Goal: Transaction & Acquisition: Download file/media

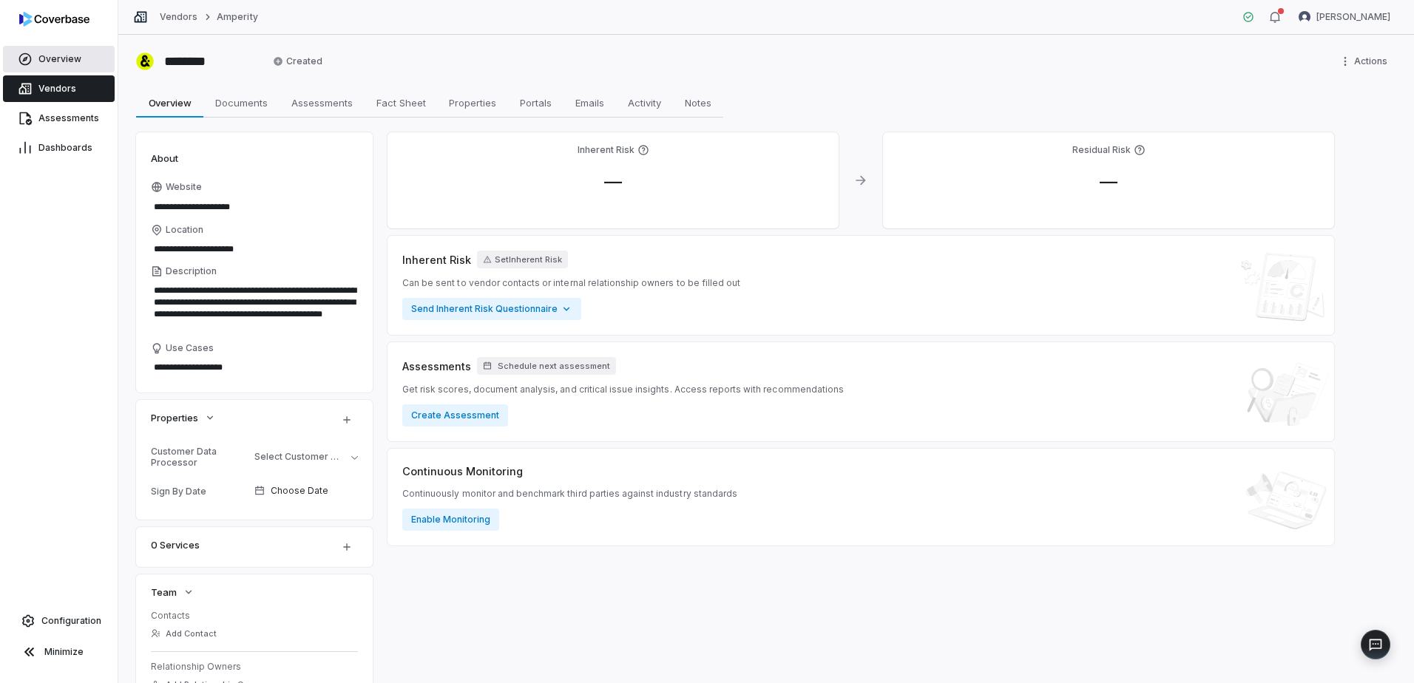
click at [53, 56] on span "Overview" at bounding box center [59, 59] width 43 height 12
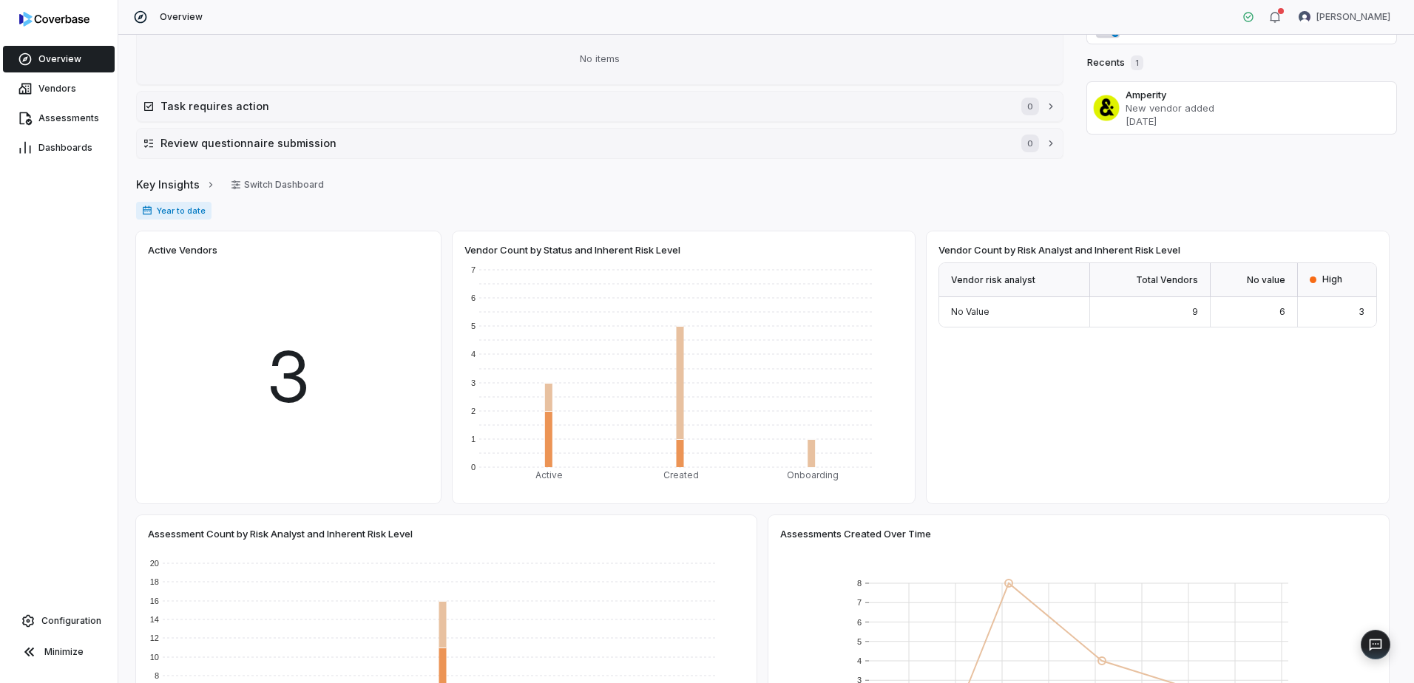
scroll to position [1, 0]
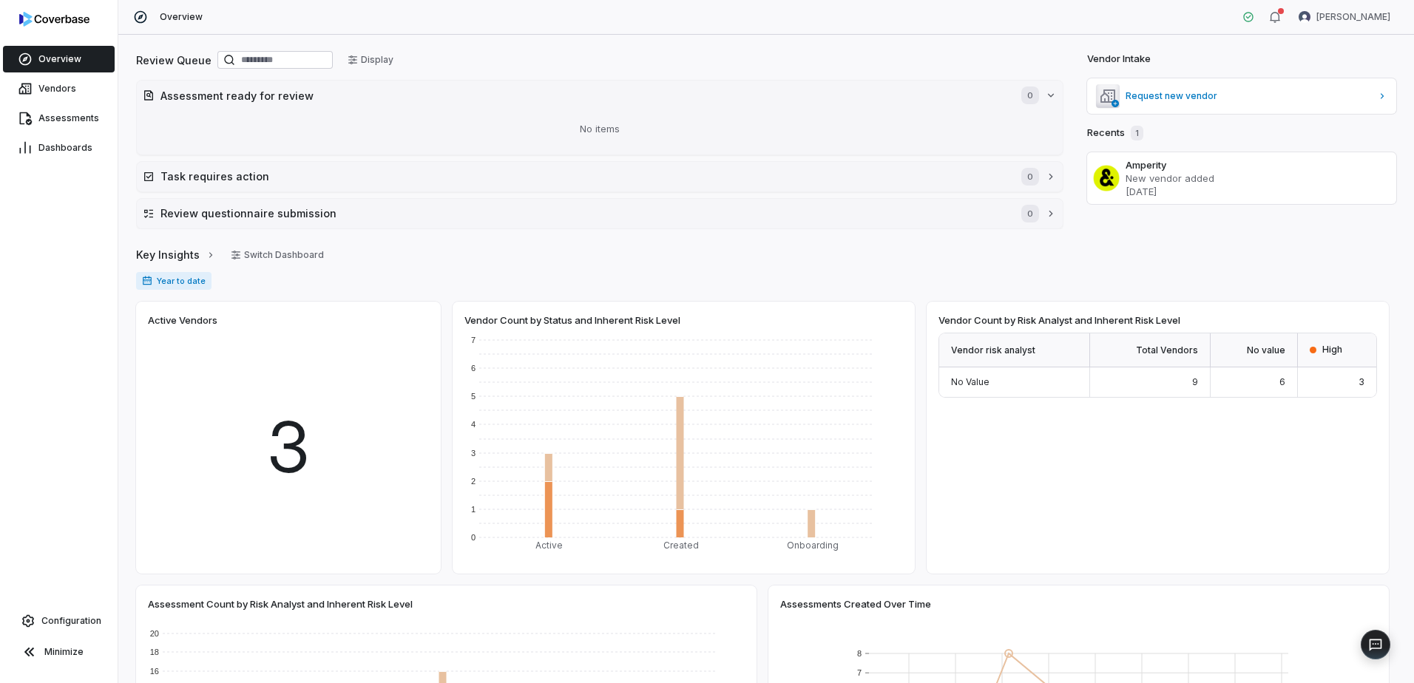
click at [282, 441] on span "3" at bounding box center [288, 448] width 45 height 106
click at [59, 86] on span "Vendors" at bounding box center [57, 89] width 38 height 12
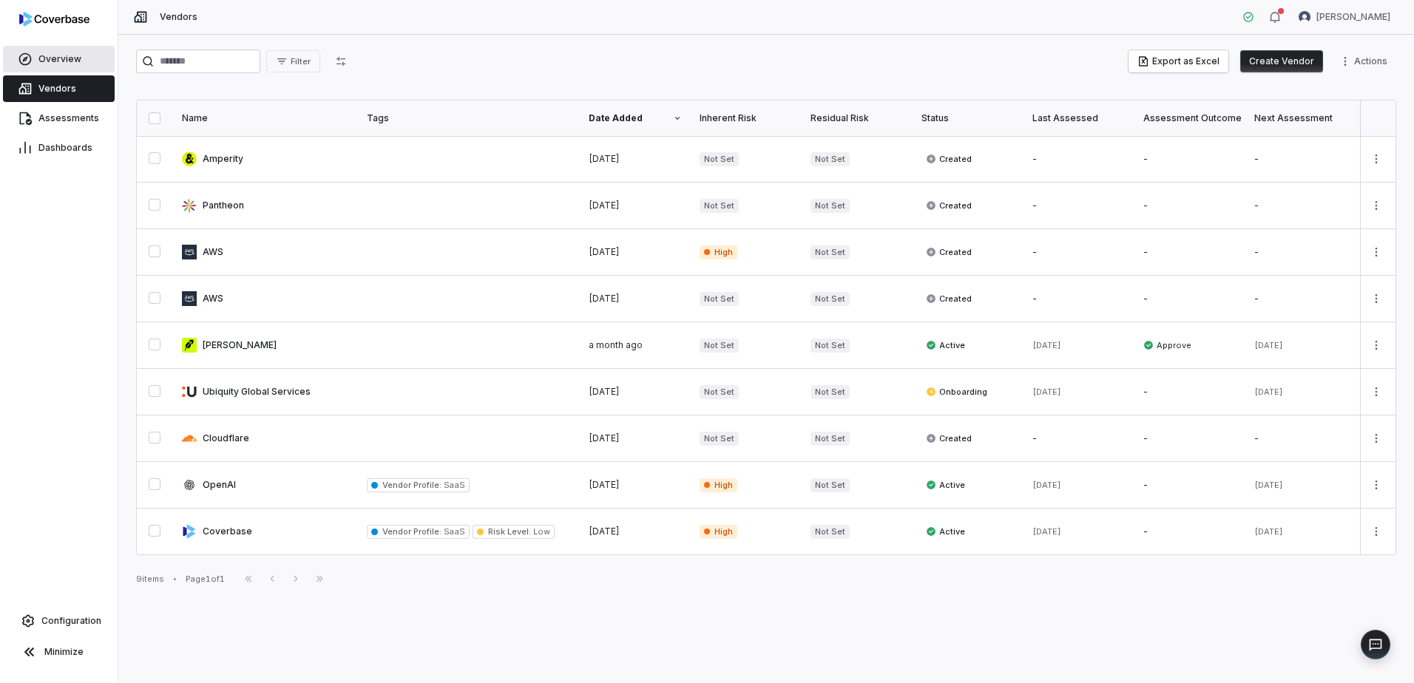
click at [58, 56] on span "Overview" at bounding box center [59, 59] width 43 height 12
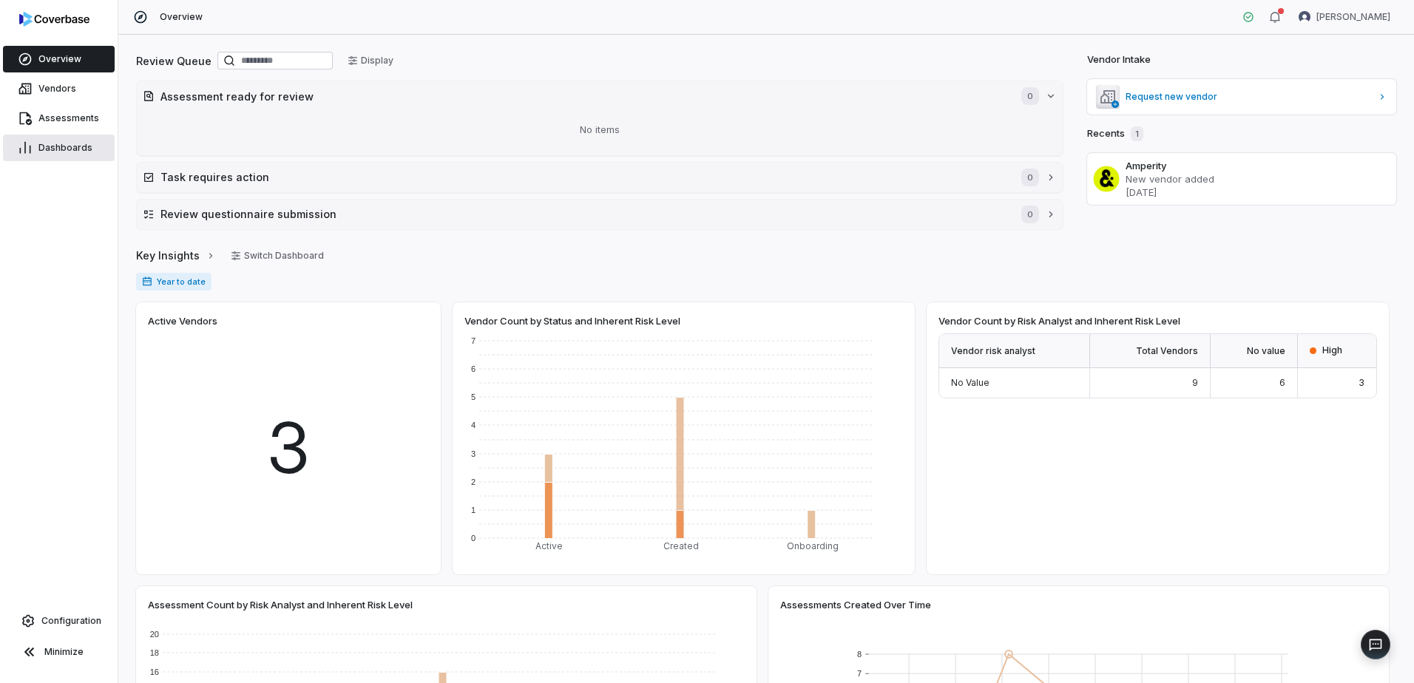
click at [61, 148] on span "Dashboards" at bounding box center [65, 148] width 54 height 12
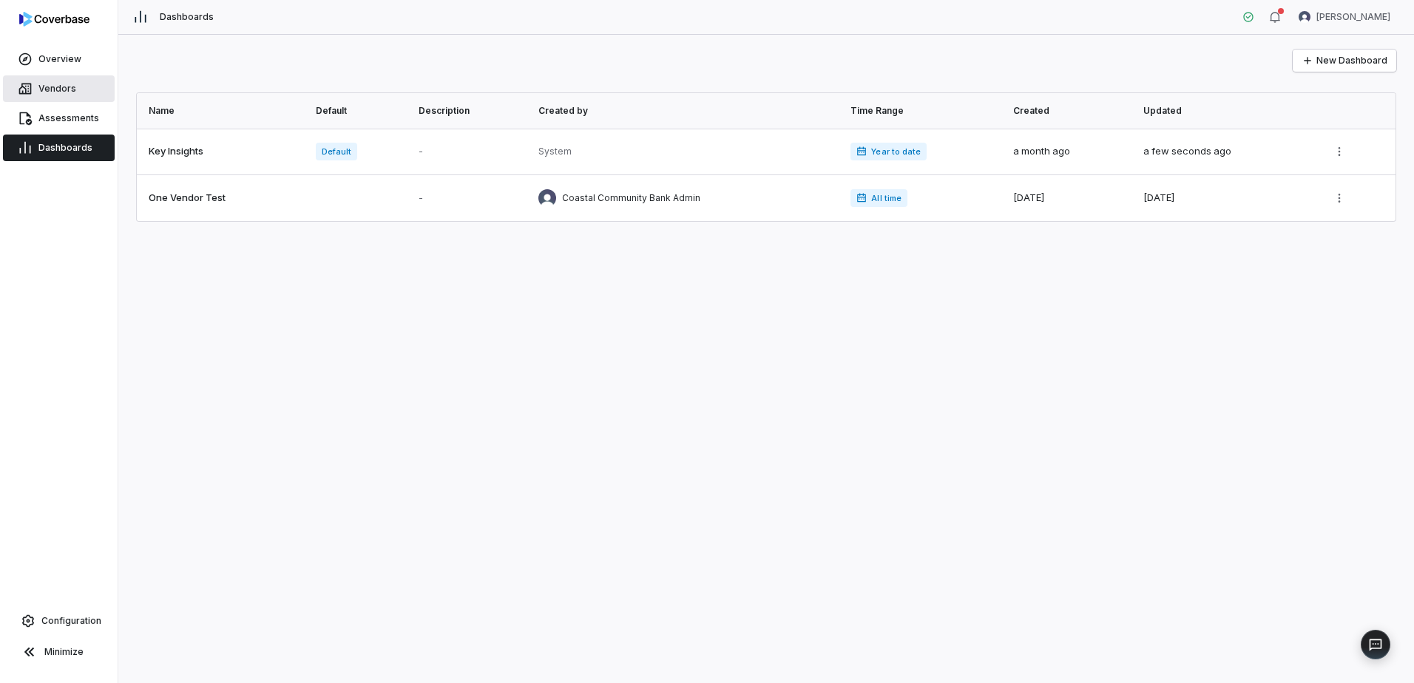
click at [41, 86] on span "Vendors" at bounding box center [57, 89] width 38 height 12
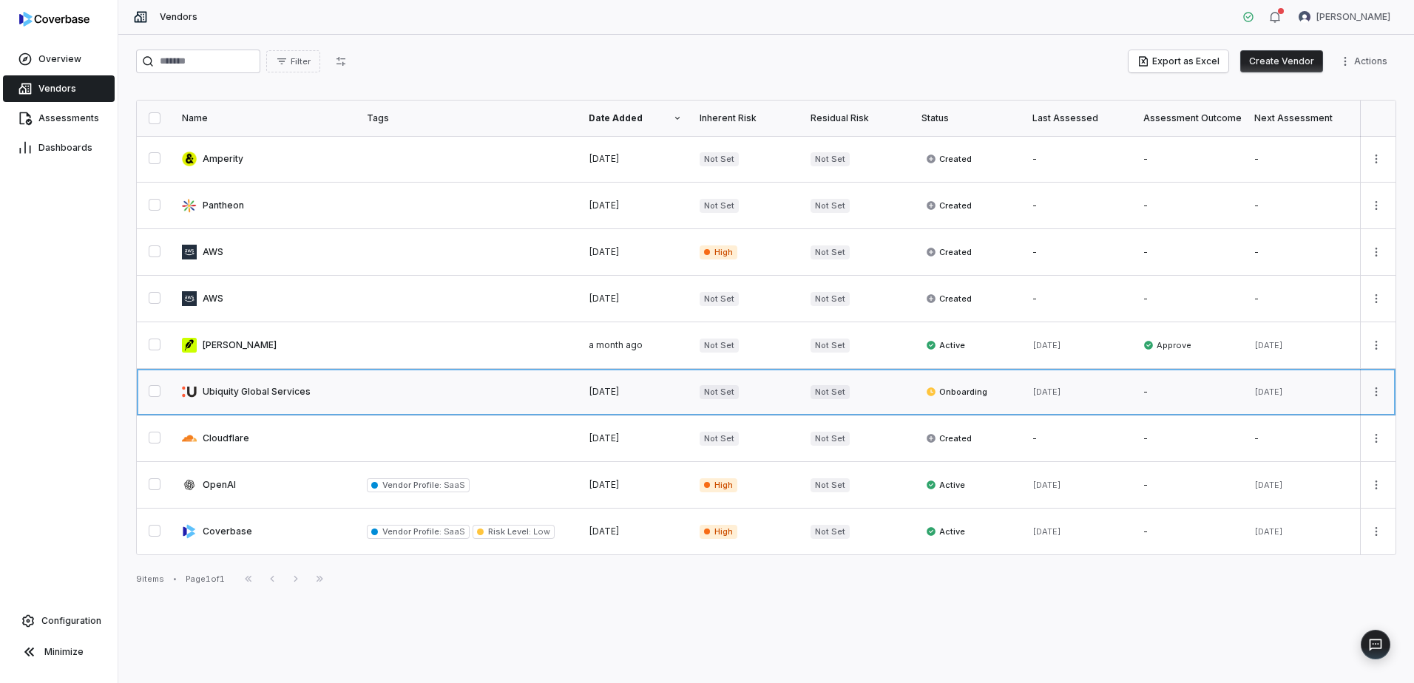
click at [257, 393] on link at bounding box center [265, 392] width 185 height 46
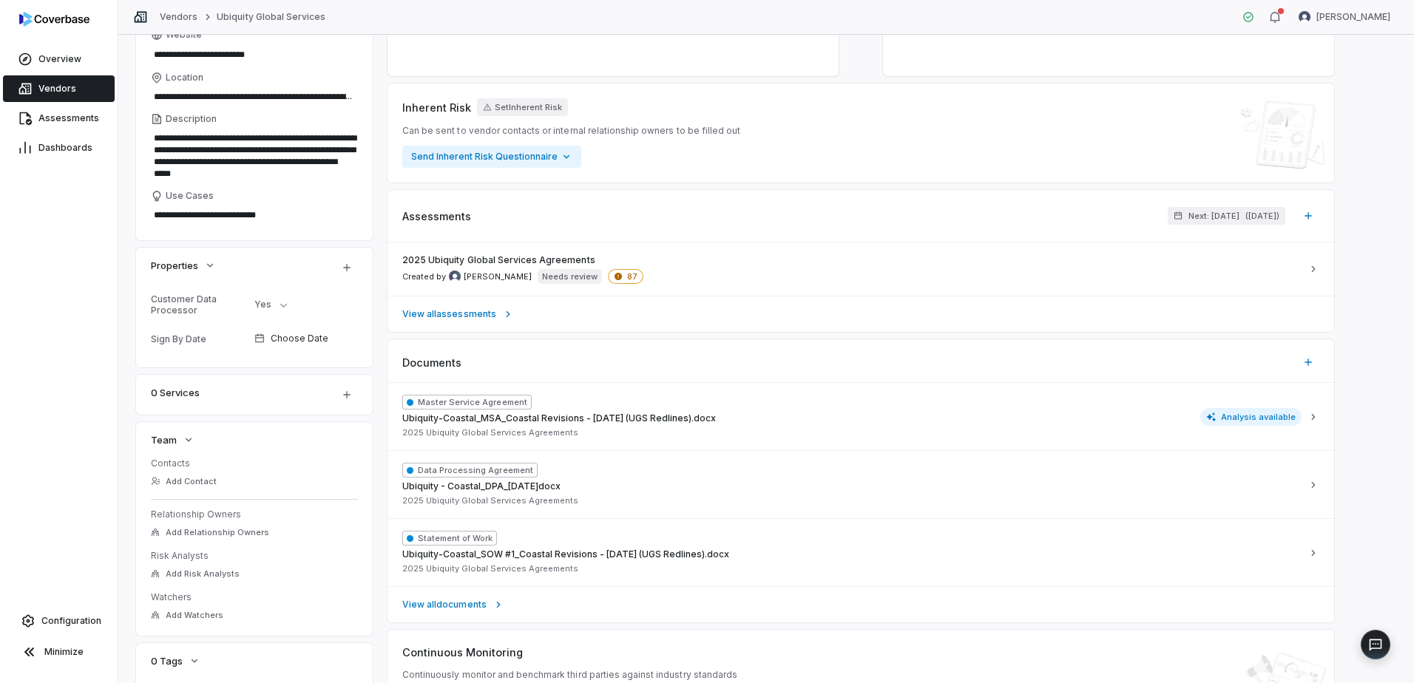
scroll to position [95, 0]
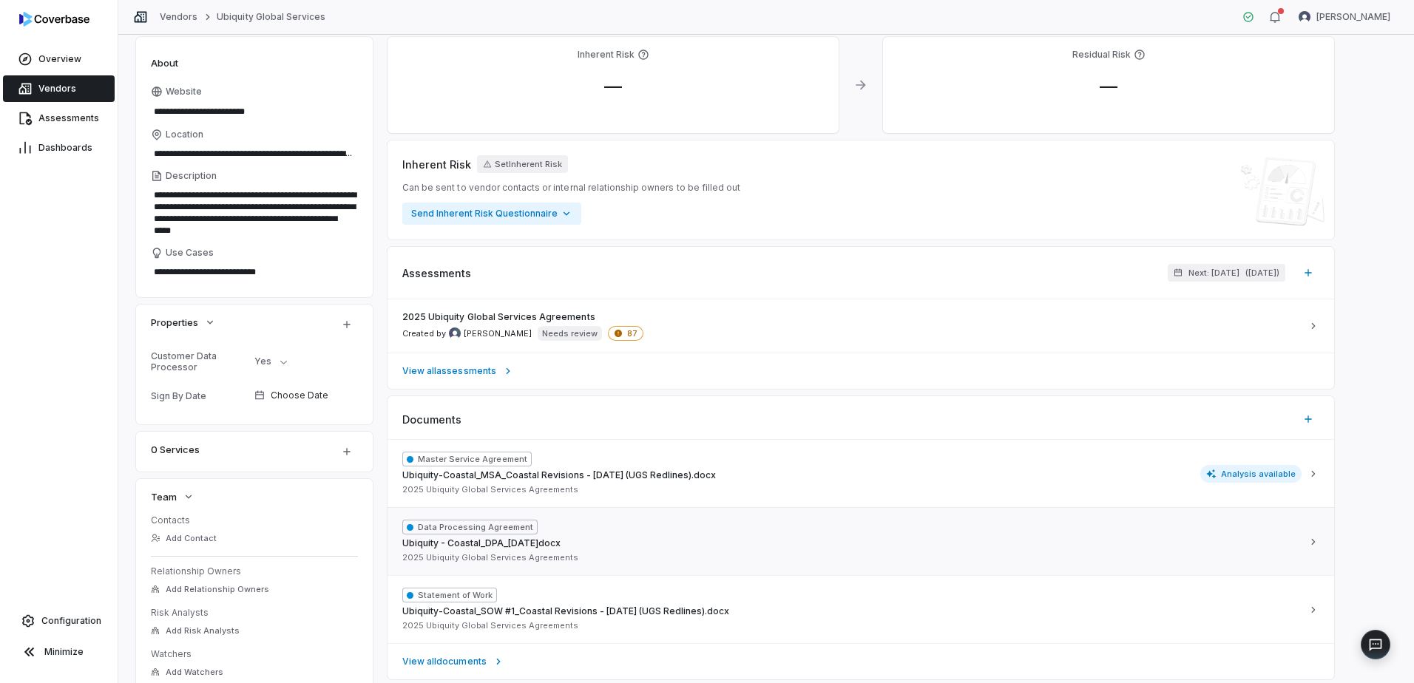
click at [449, 449] on span "Data Processing Agreement" at bounding box center [469, 527] width 135 height 15
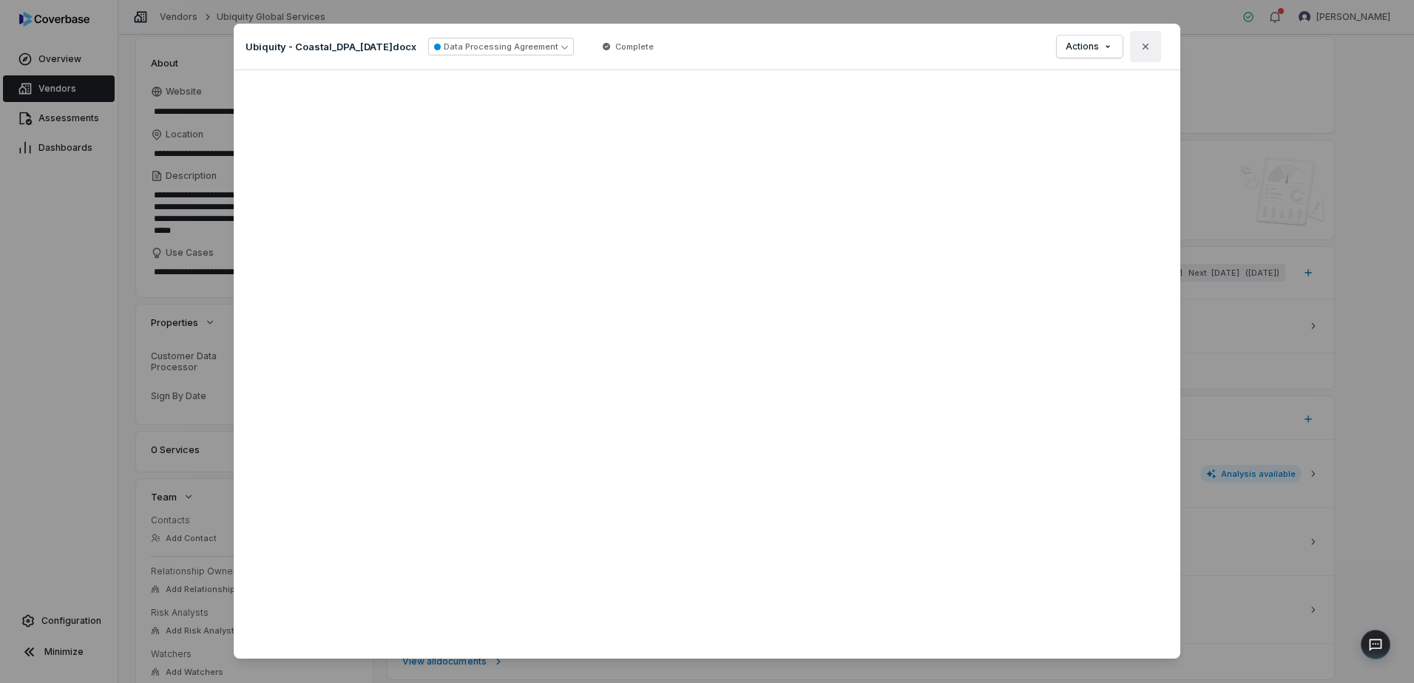
click at [758, 40] on button "Close" at bounding box center [1145, 46] width 31 height 31
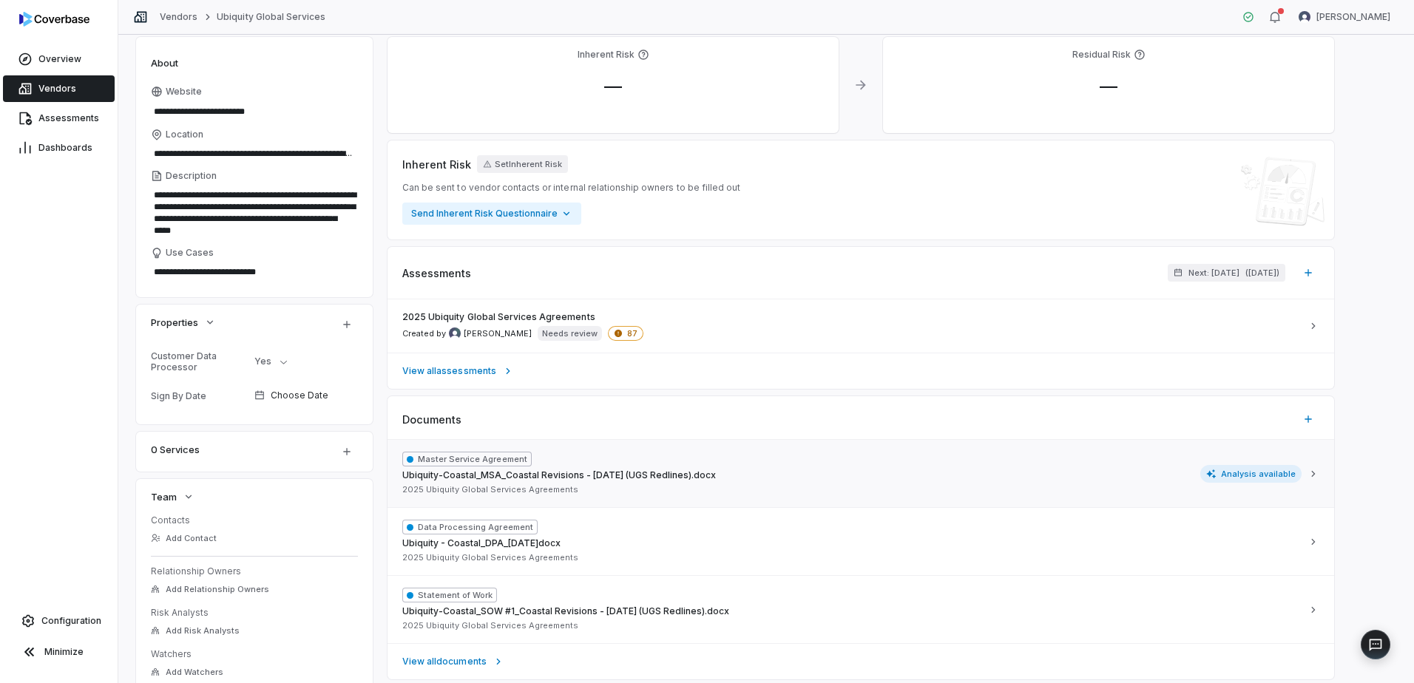
click at [468, 449] on span "Master Service Agreement" at bounding box center [466, 459] width 129 height 15
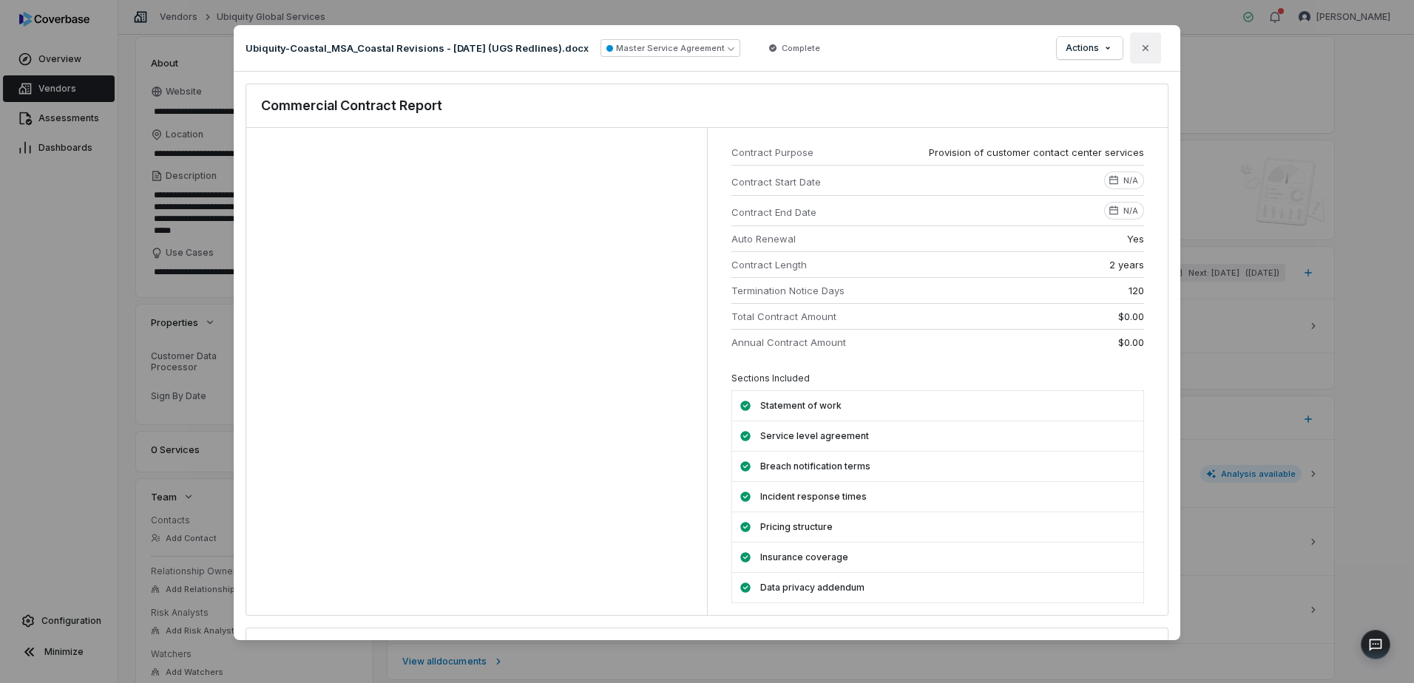
drag, startPoint x: 1152, startPoint y: 51, endPoint x: 970, endPoint y: 88, distance: 185.6
click at [758, 51] on button "Close" at bounding box center [1145, 48] width 31 height 31
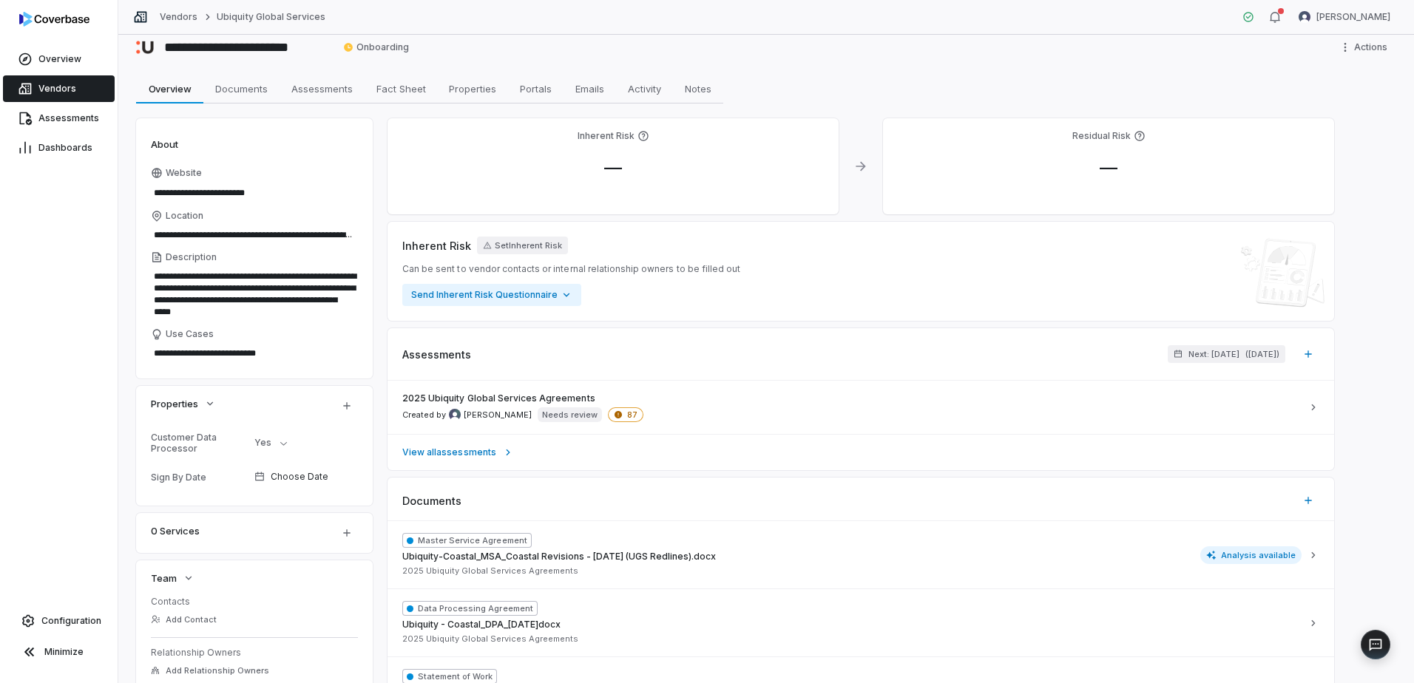
scroll to position [0, 0]
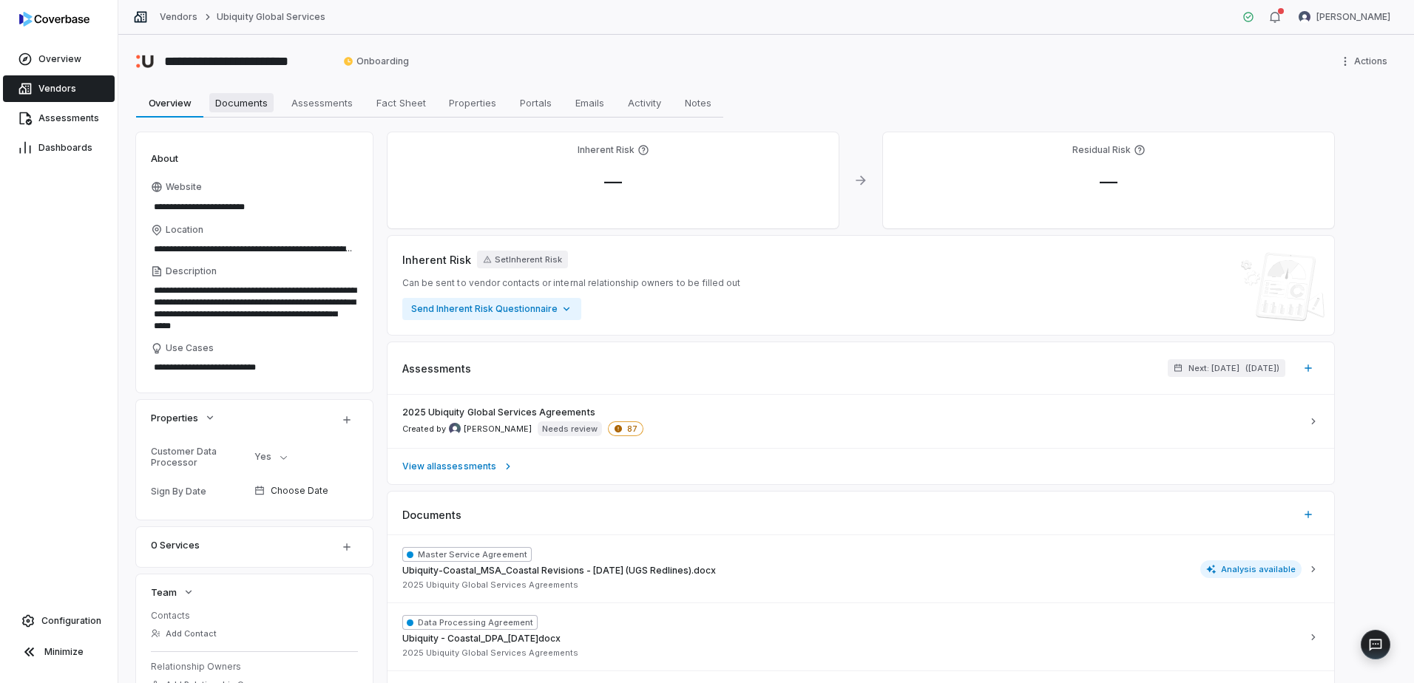
click at [238, 104] on span "Documents" at bounding box center [241, 102] width 64 height 19
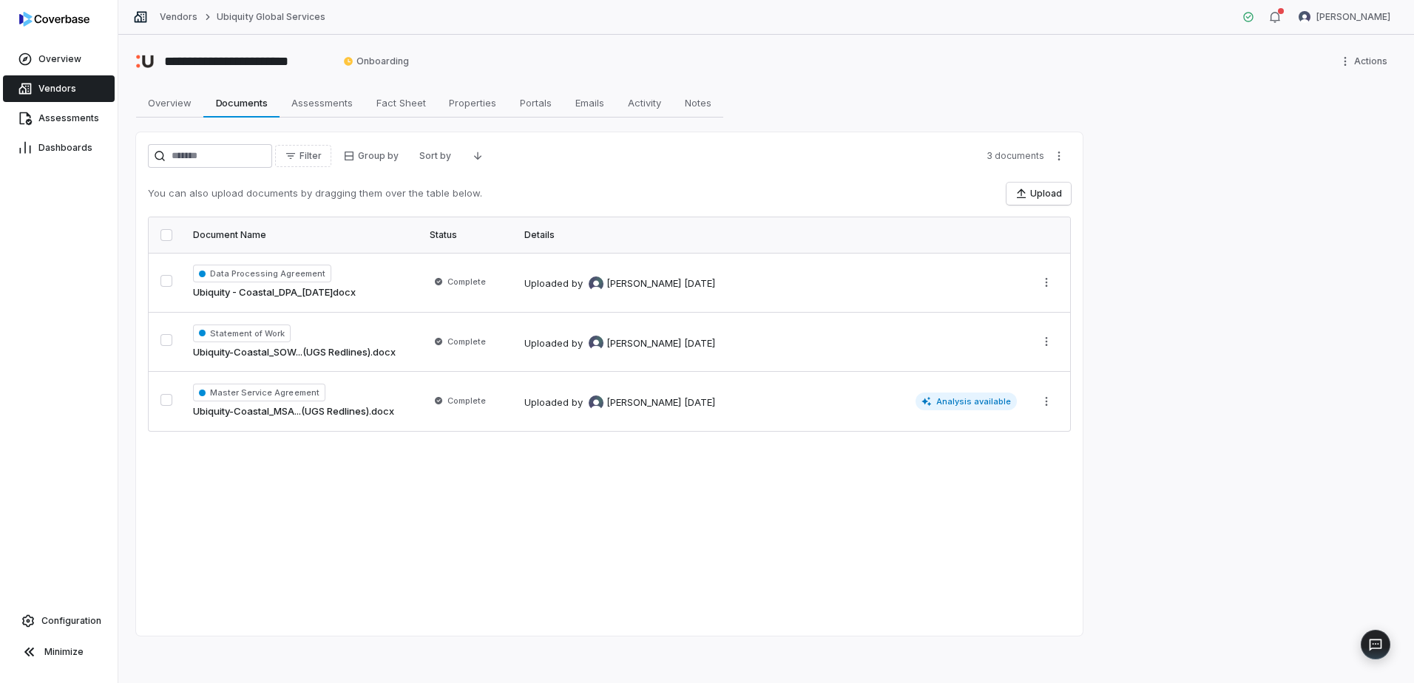
click at [52, 90] on span "Vendors" at bounding box center [57, 89] width 38 height 12
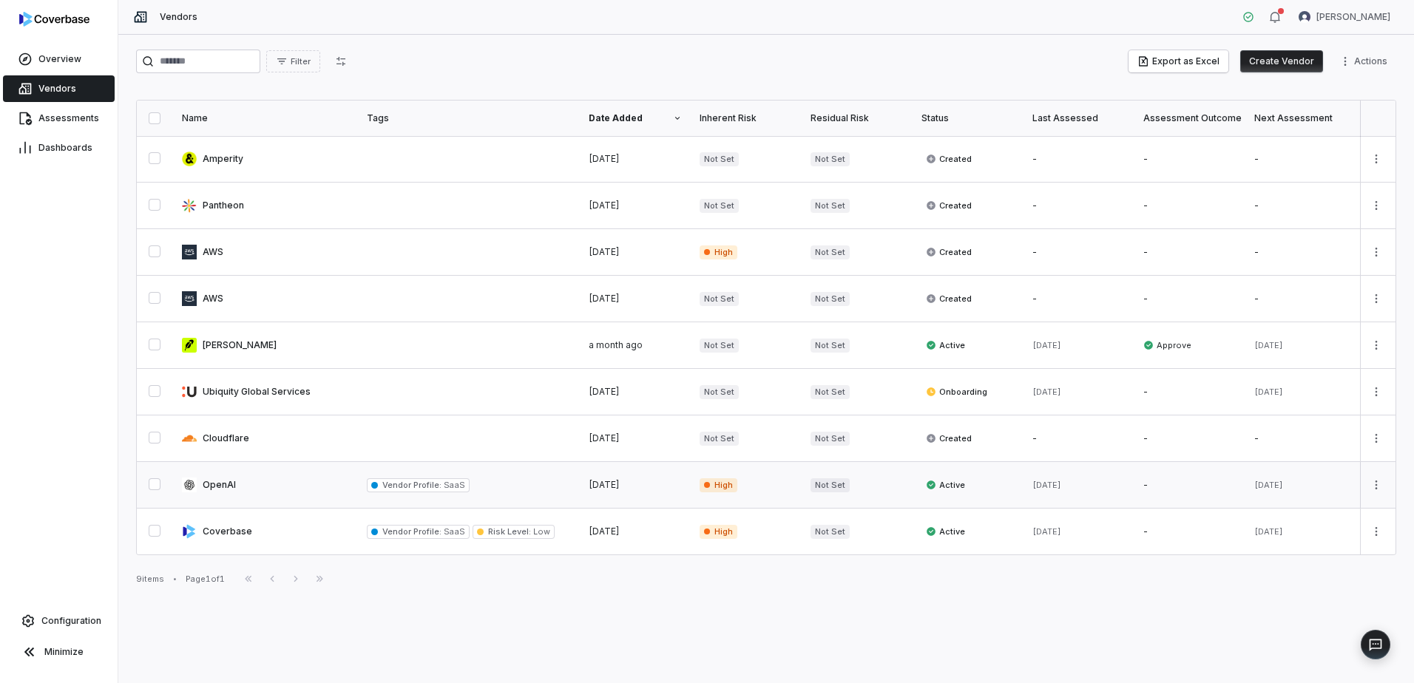
click at [212, 449] on link at bounding box center [265, 485] width 185 height 46
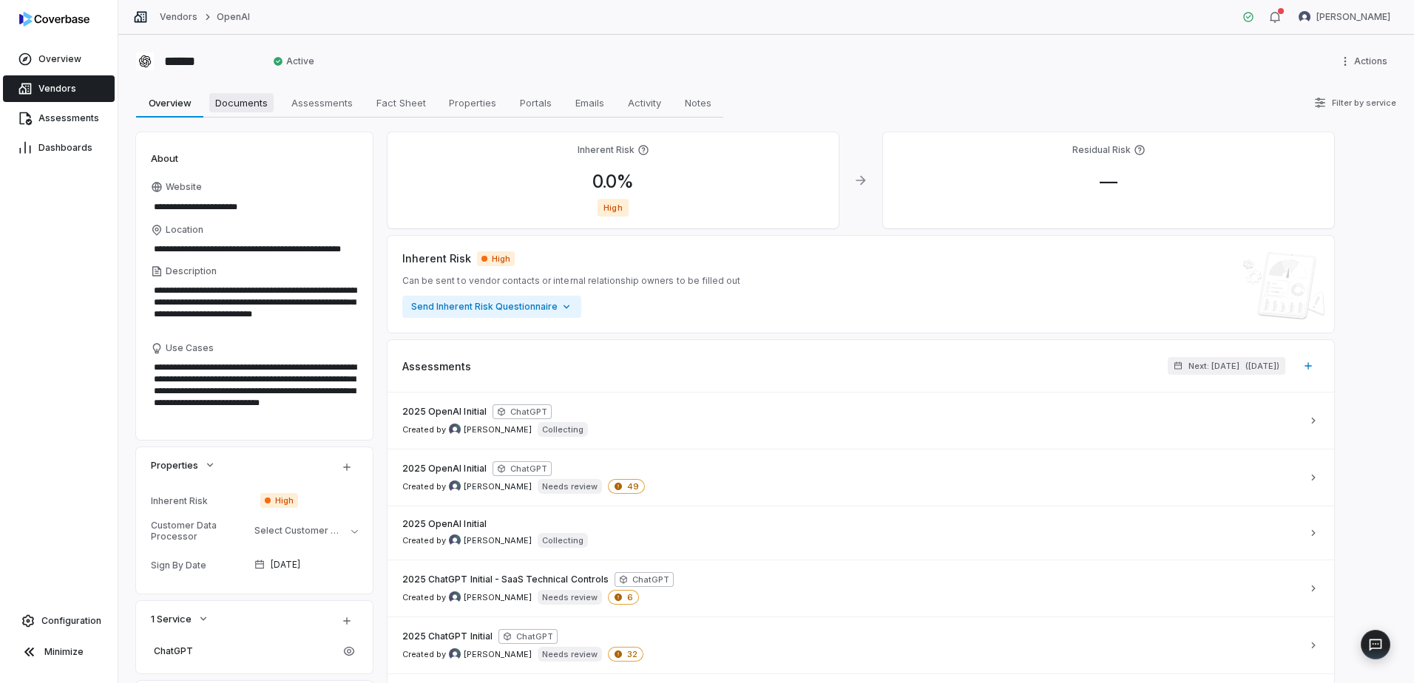
click at [245, 99] on span "Documents" at bounding box center [241, 102] width 64 height 19
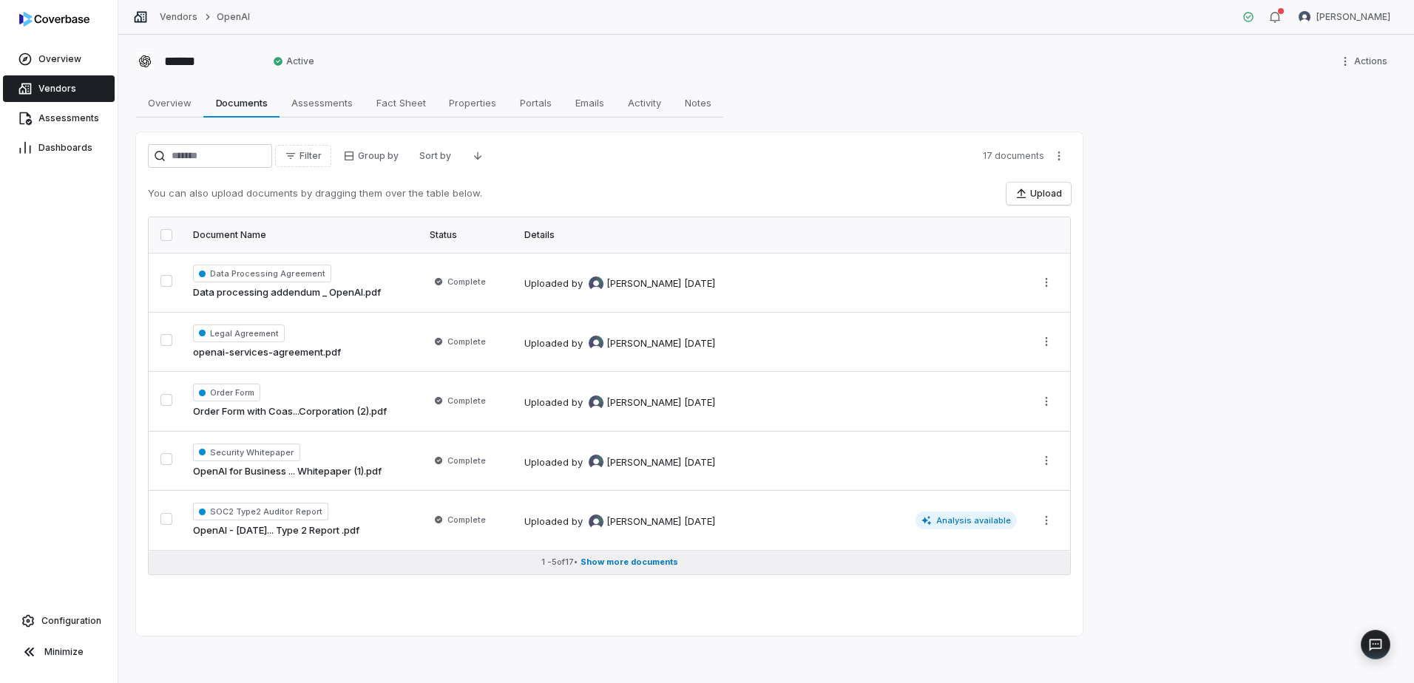
click at [611, 449] on span "Show more documents" at bounding box center [629, 562] width 98 height 11
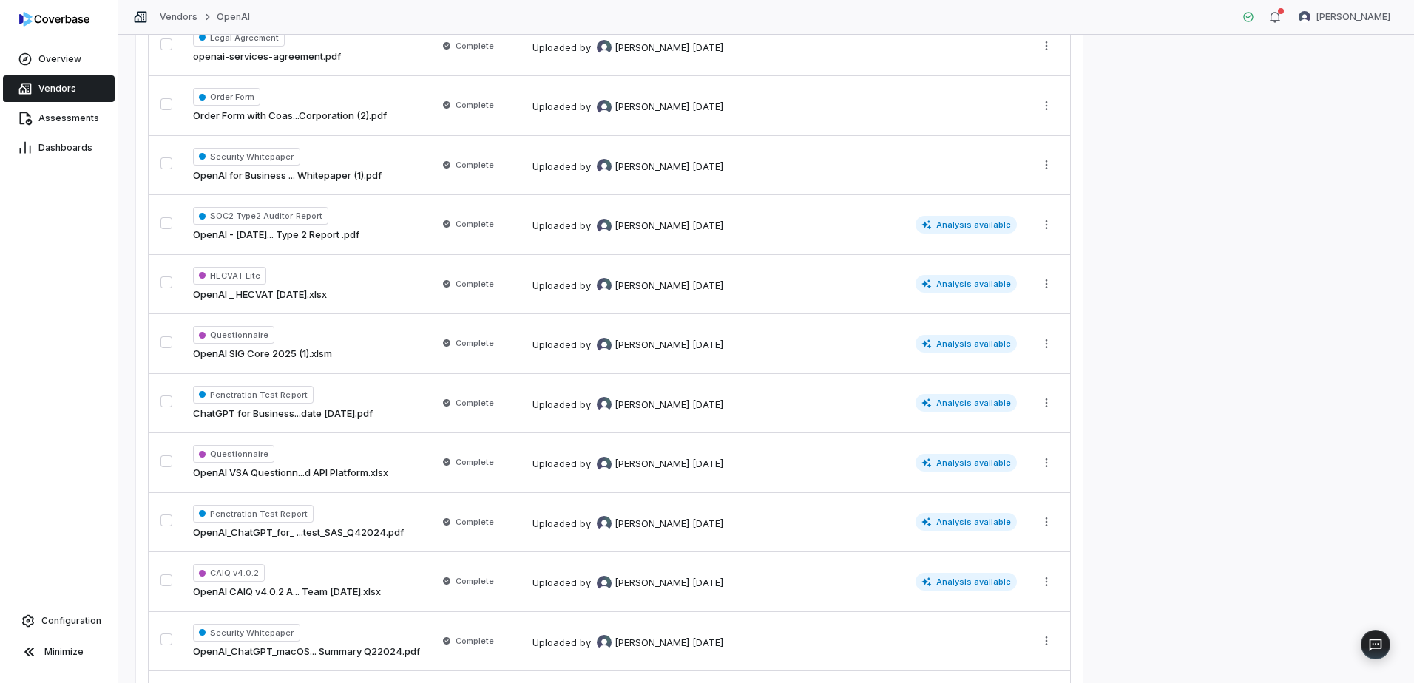
scroll to position [370, 0]
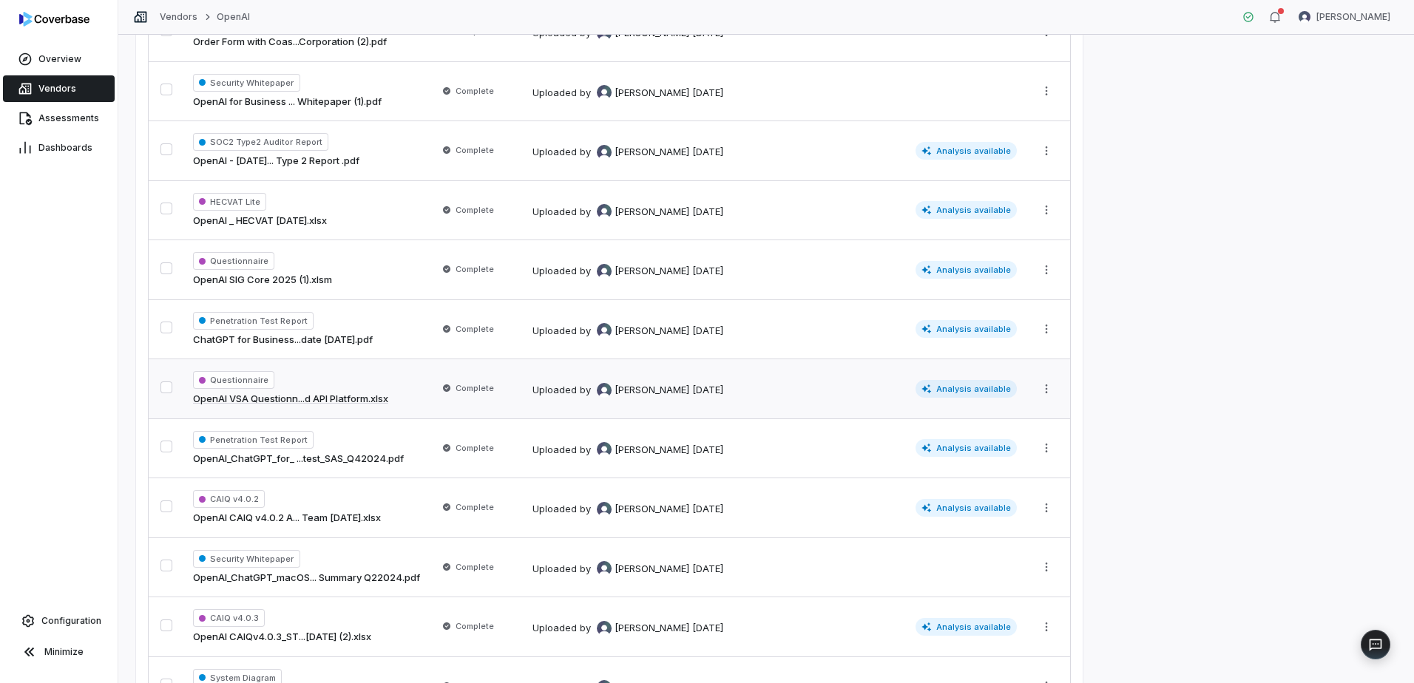
click at [265, 399] on link "OpenAI VSA Questionn...d API Platform.xlsx" at bounding box center [290, 399] width 195 height 15
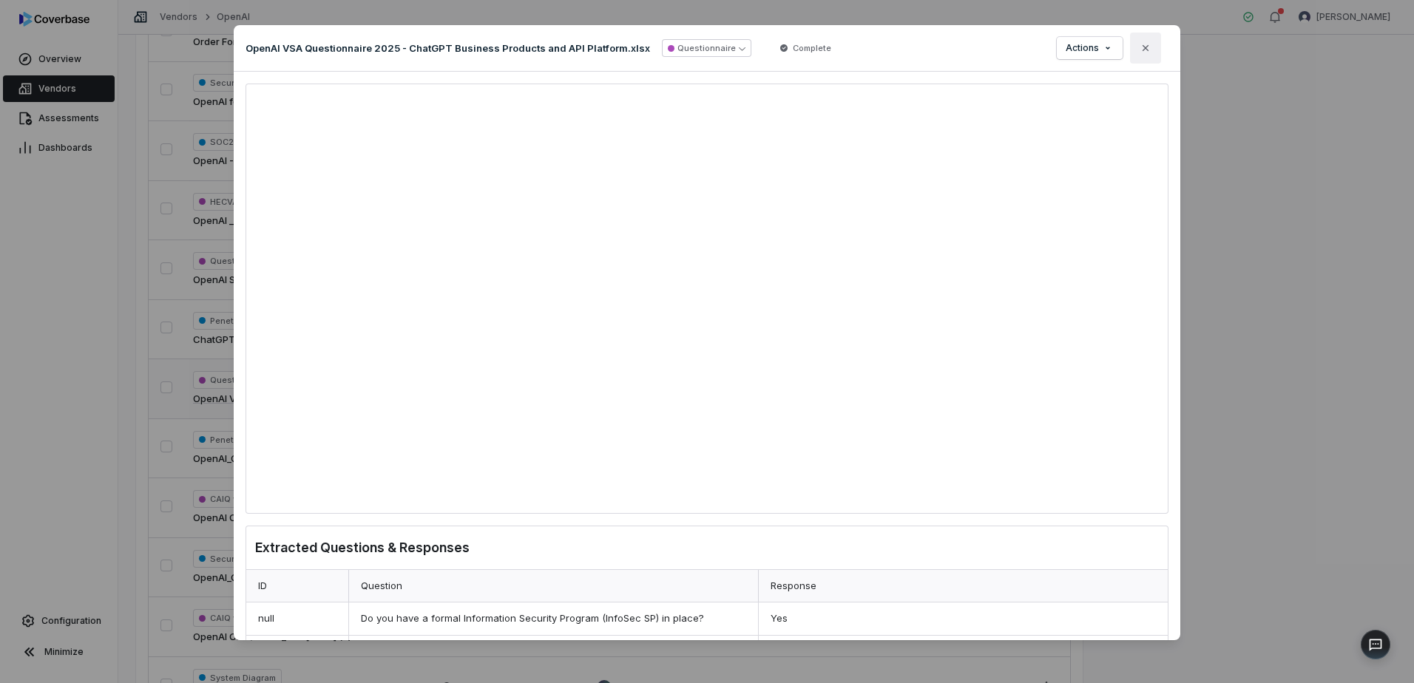
click at [758, 50] on icon "button" at bounding box center [1145, 48] width 12 height 12
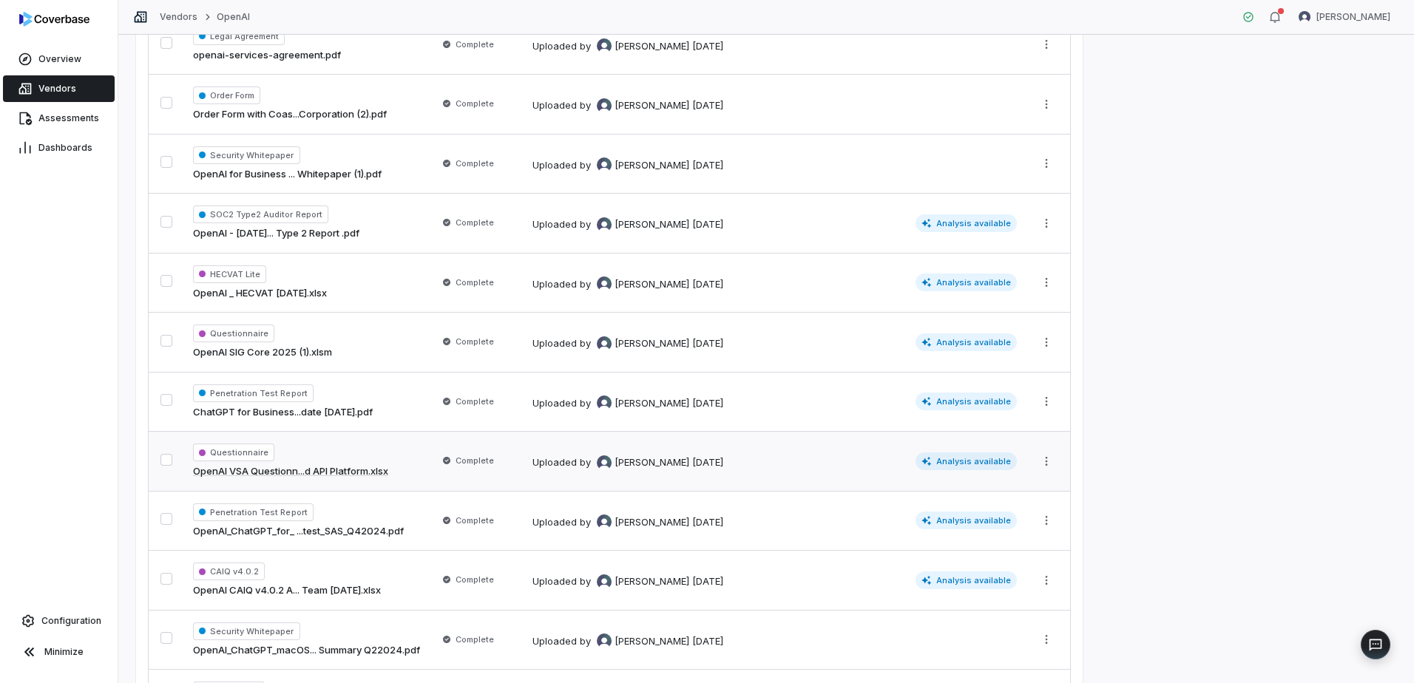
scroll to position [74, 0]
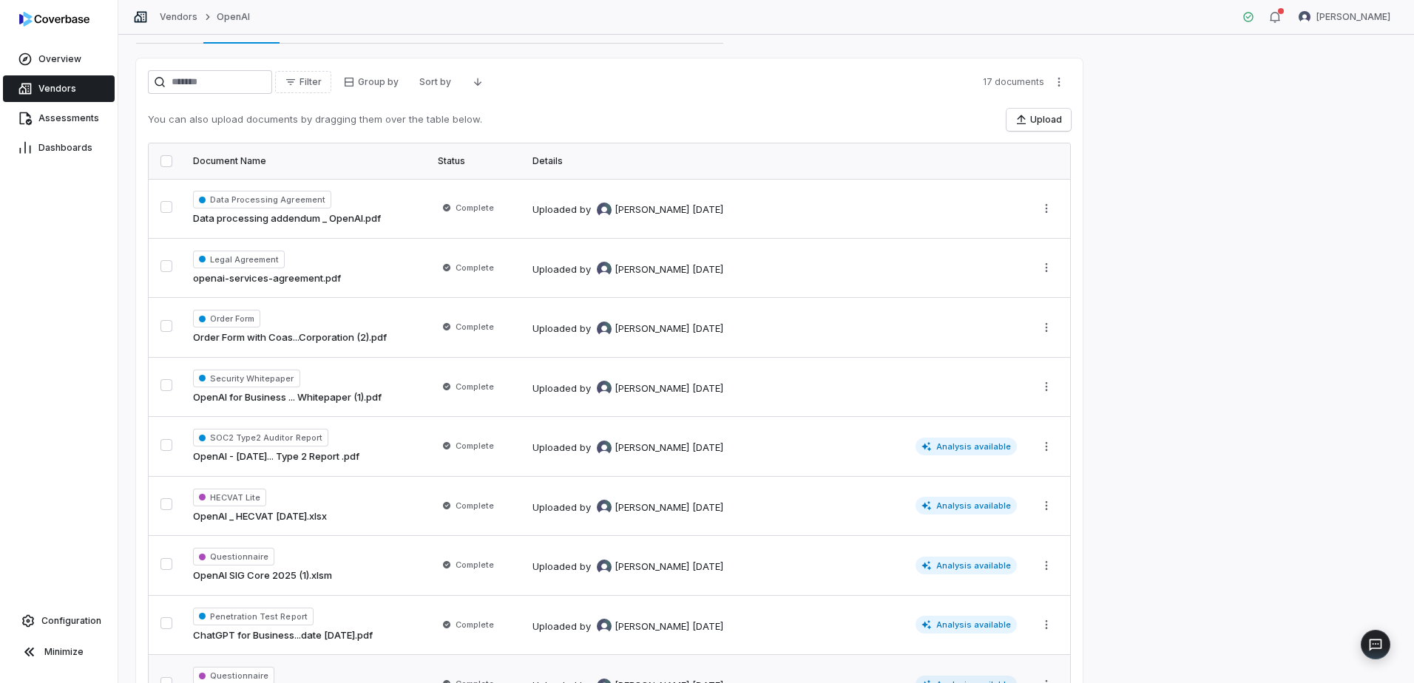
click at [71, 82] on link "Vendors" at bounding box center [59, 88] width 112 height 27
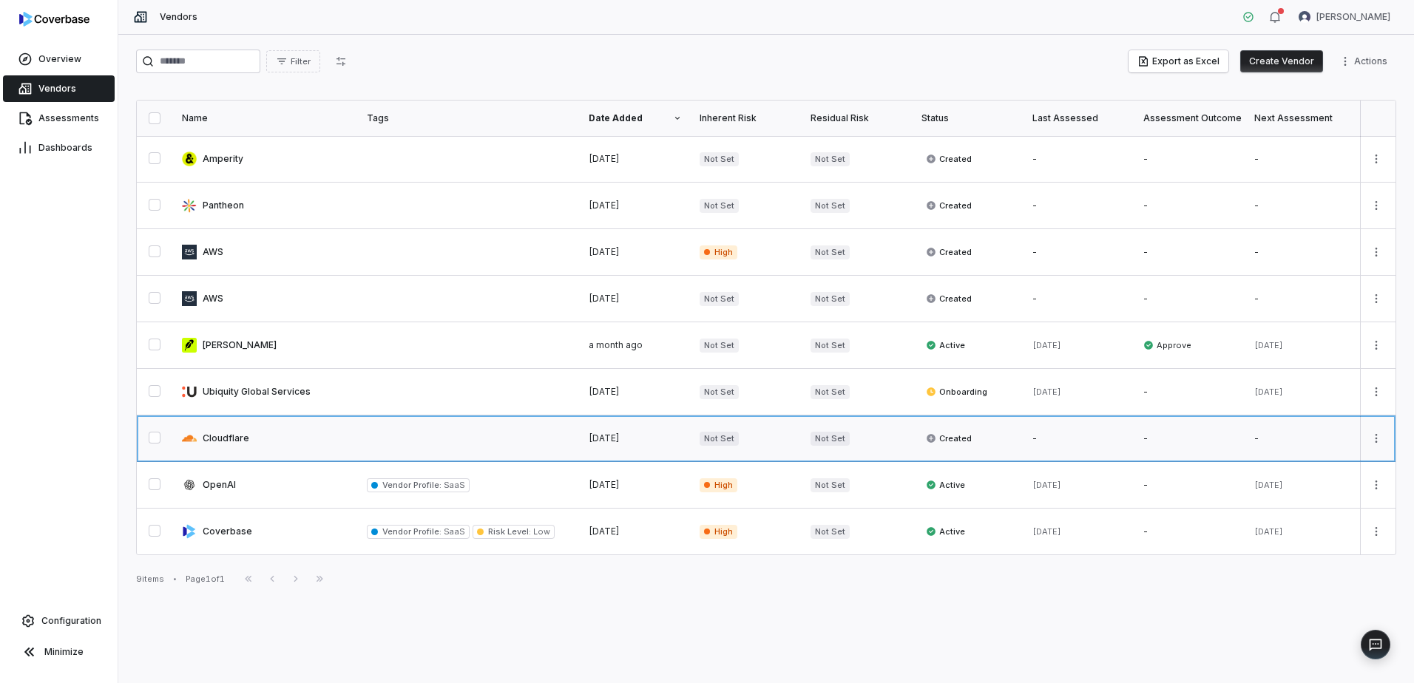
click at [220, 436] on link at bounding box center [265, 438] width 185 height 46
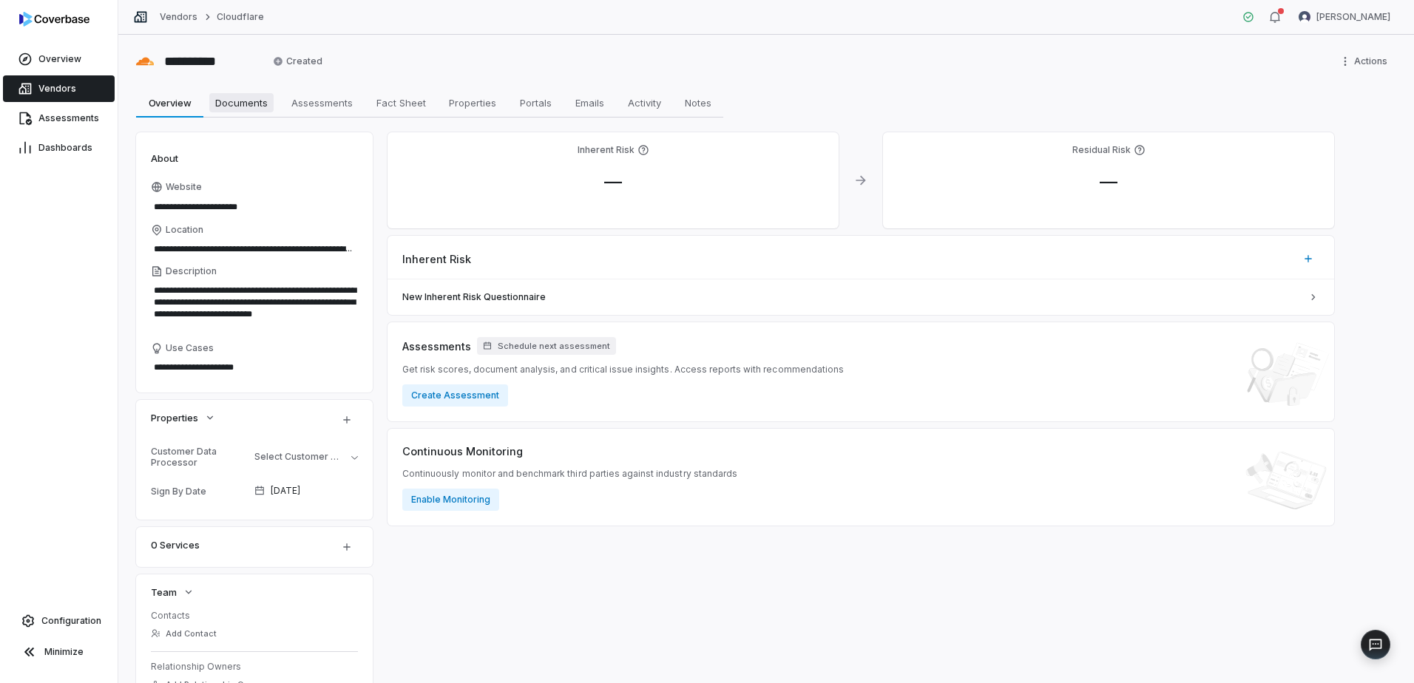
click at [242, 98] on span "Documents" at bounding box center [241, 102] width 64 height 19
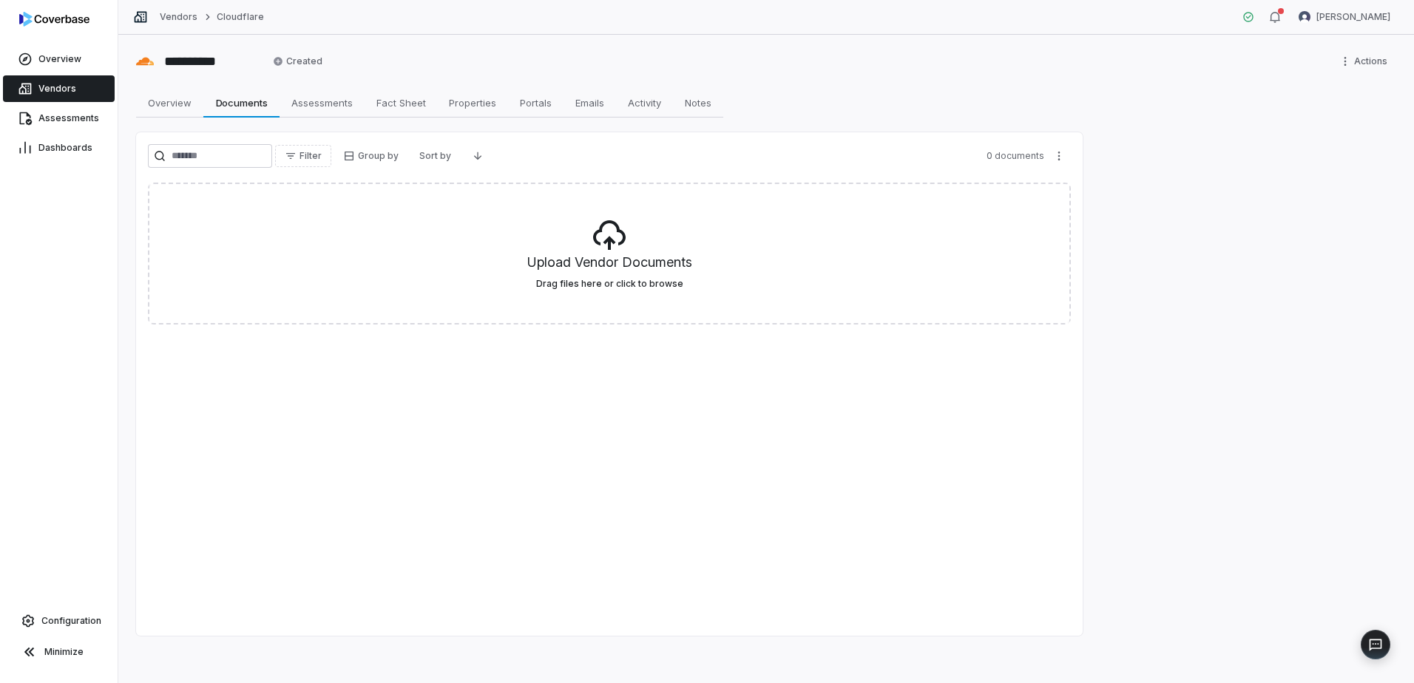
click at [64, 89] on span "Vendors" at bounding box center [57, 89] width 38 height 12
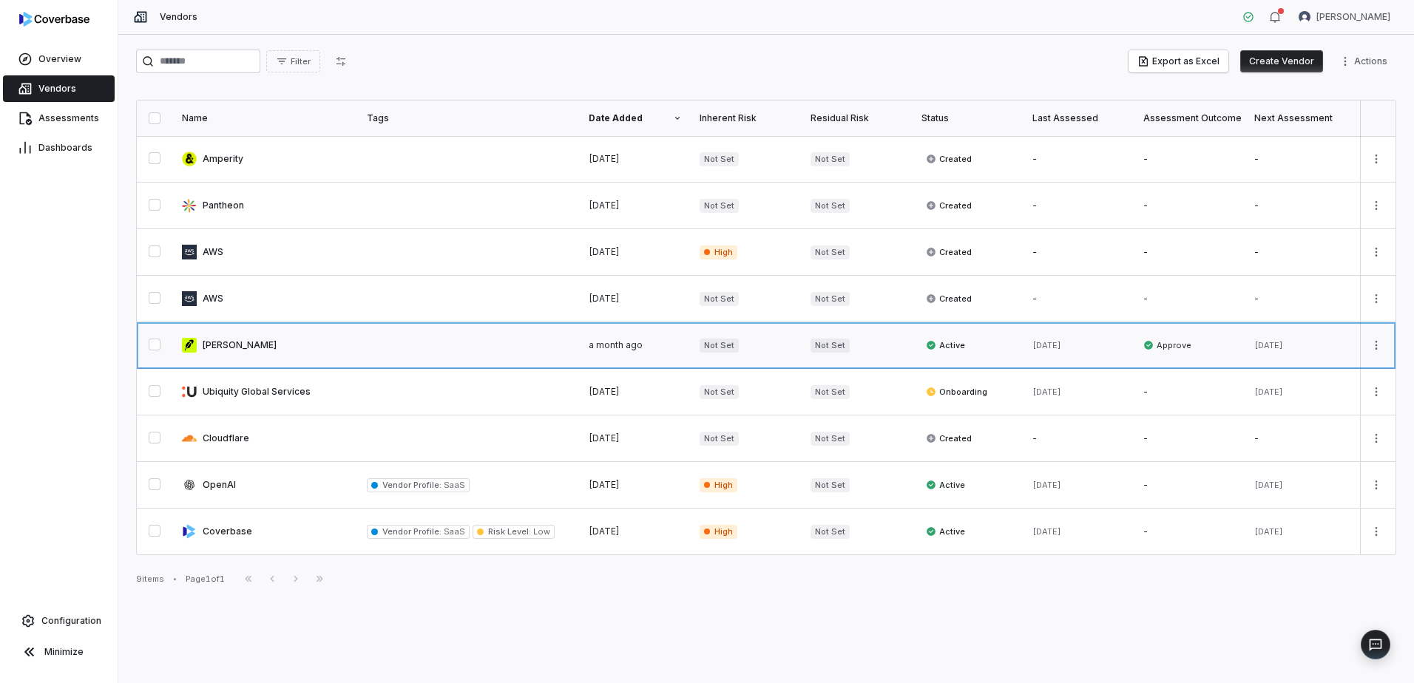
click at [225, 334] on link at bounding box center [265, 345] width 185 height 46
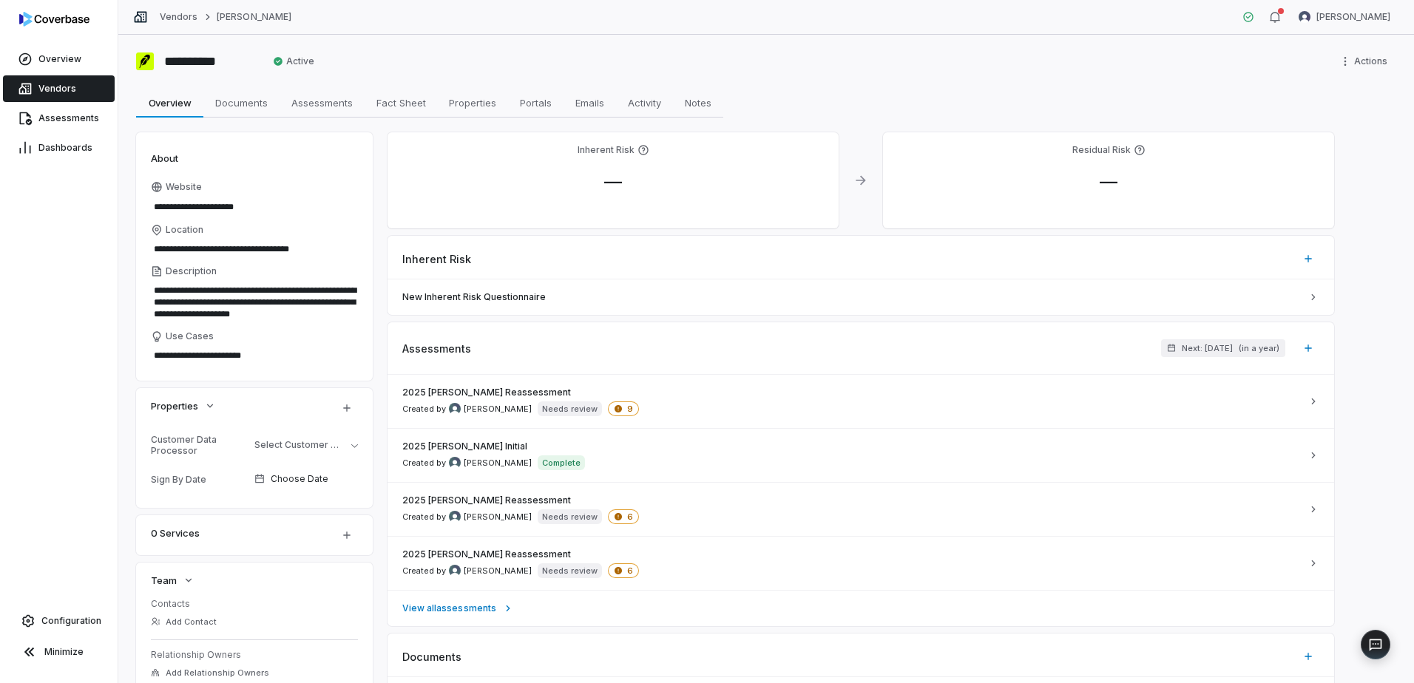
click at [55, 85] on span "Vendors" at bounding box center [57, 89] width 38 height 12
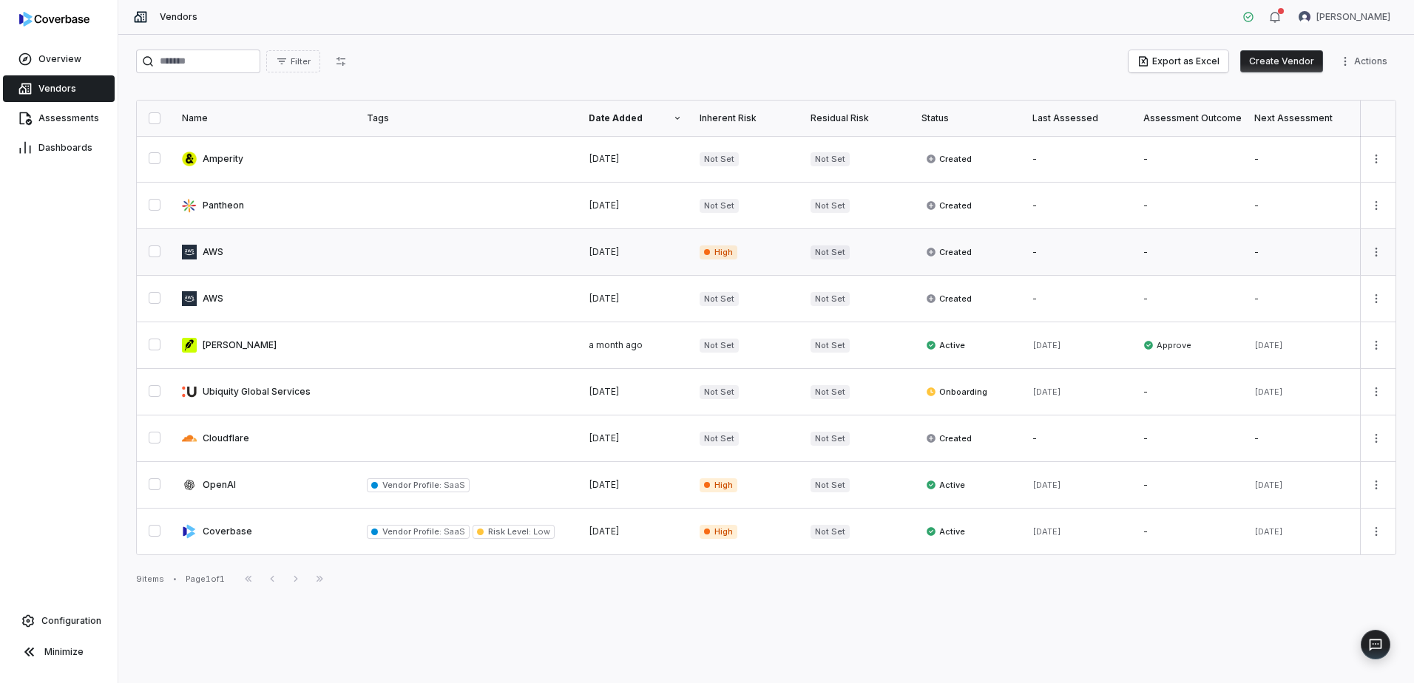
click at [216, 250] on link at bounding box center [265, 252] width 185 height 46
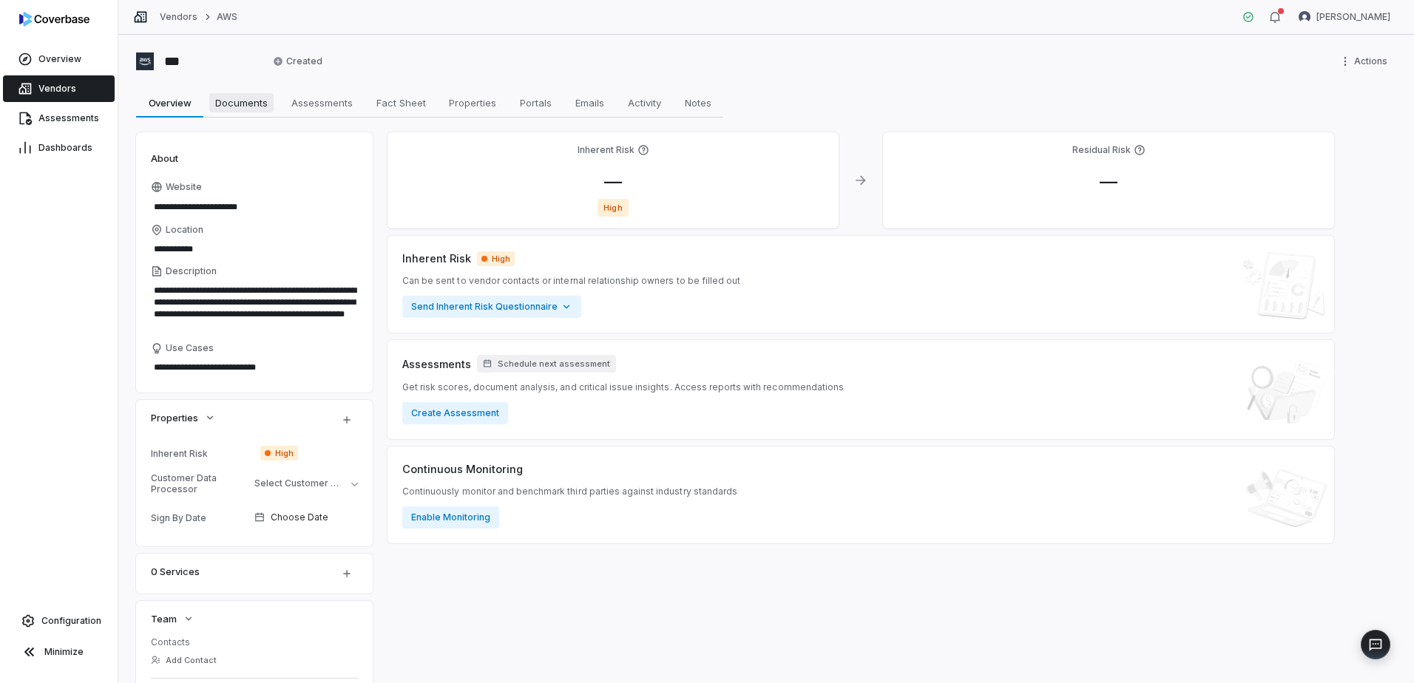
click at [245, 101] on span "Documents" at bounding box center [241, 102] width 64 height 19
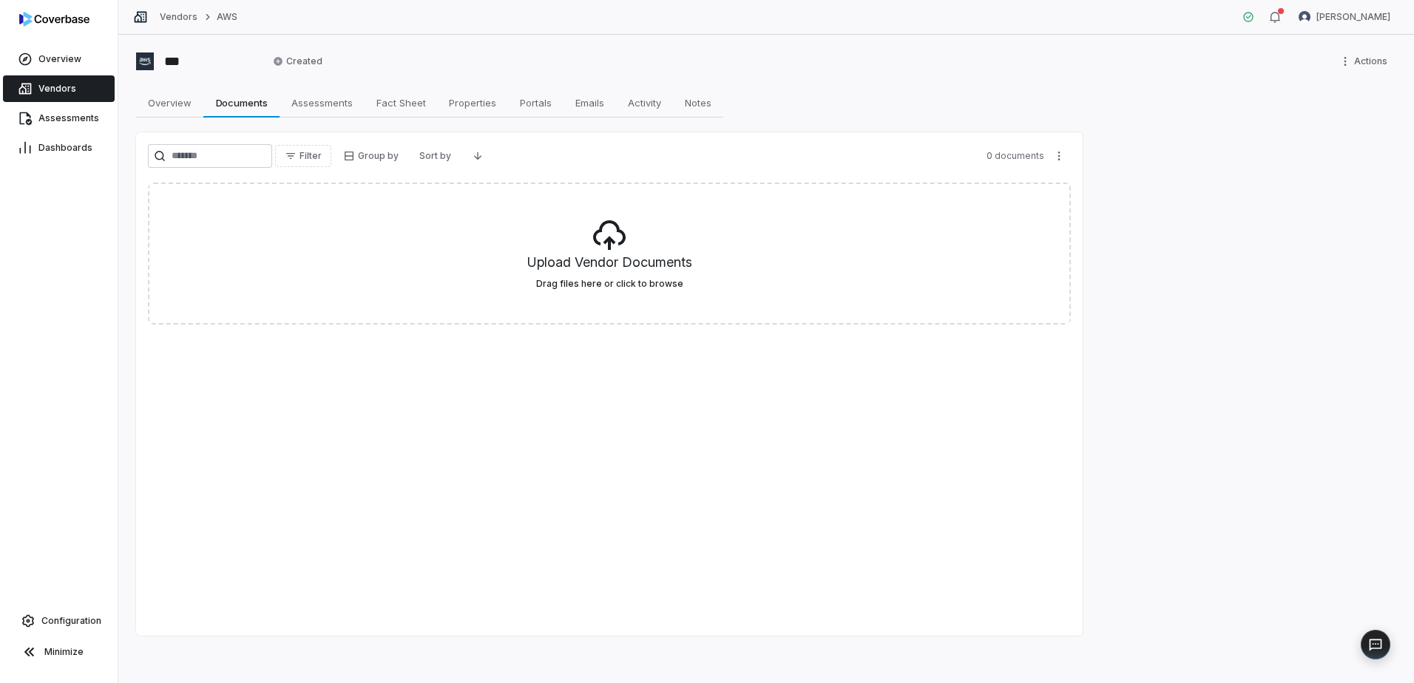
click at [58, 86] on span "Vendors" at bounding box center [57, 89] width 38 height 12
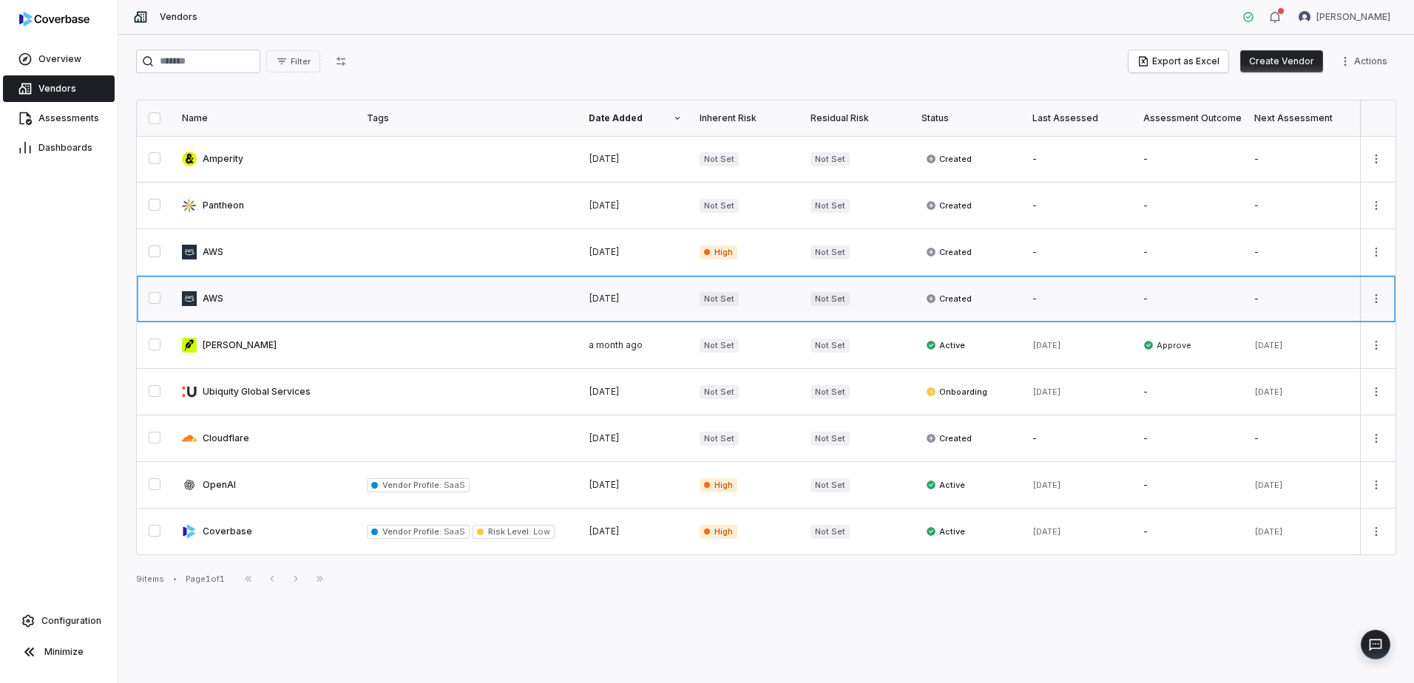
click at [209, 295] on link at bounding box center [265, 299] width 185 height 46
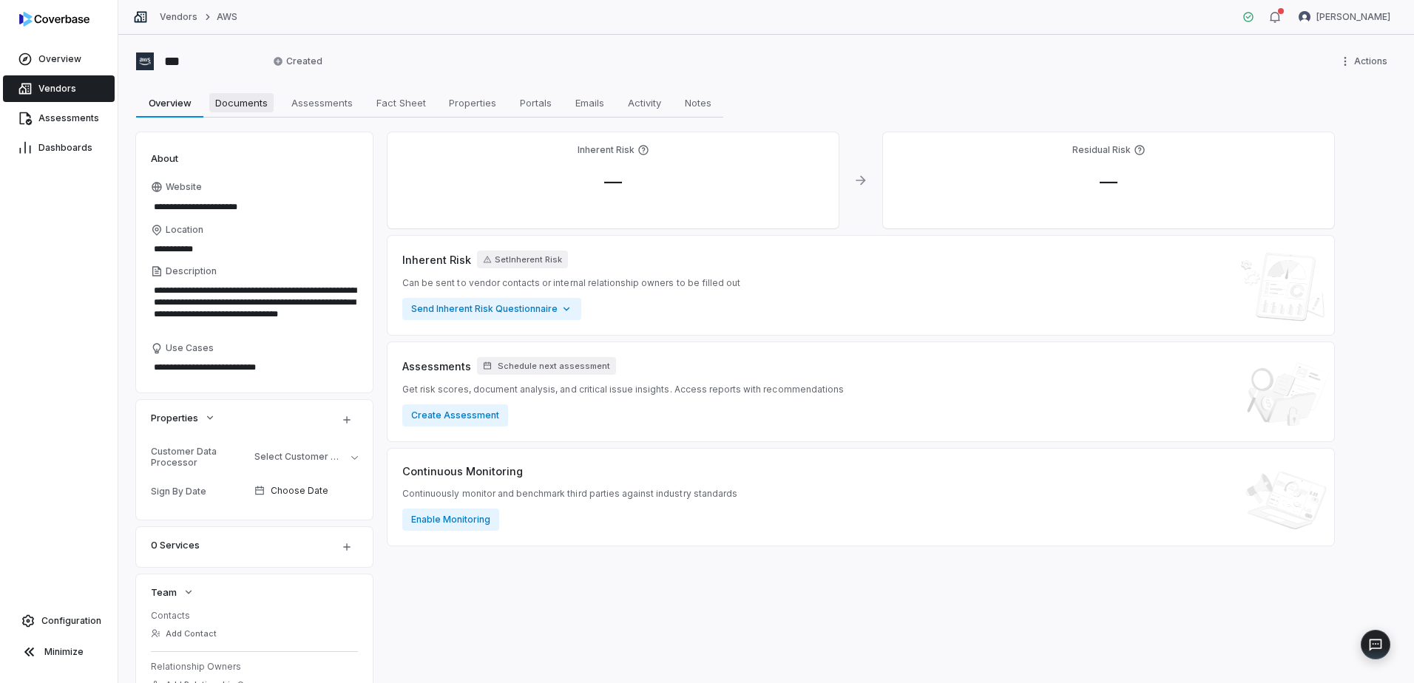
click at [252, 98] on span "Documents" at bounding box center [241, 102] width 64 height 19
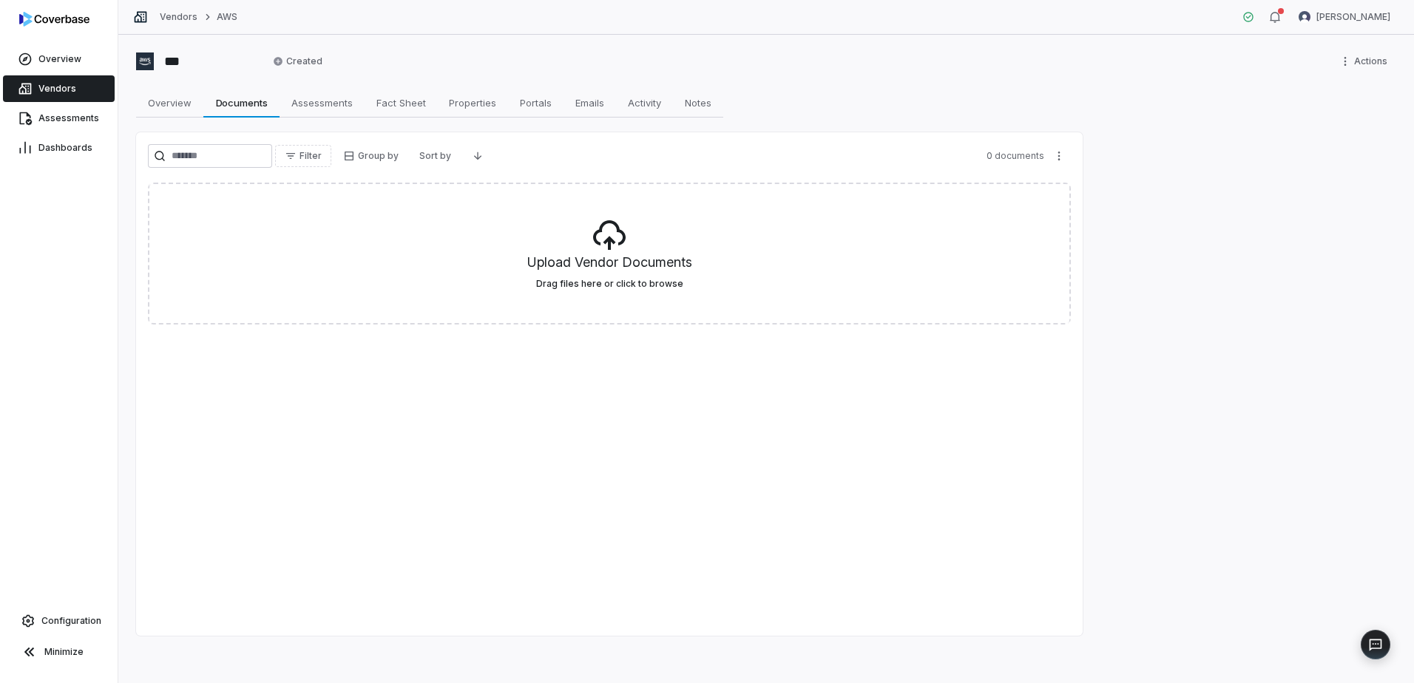
click at [78, 79] on link "Vendors" at bounding box center [59, 88] width 112 height 27
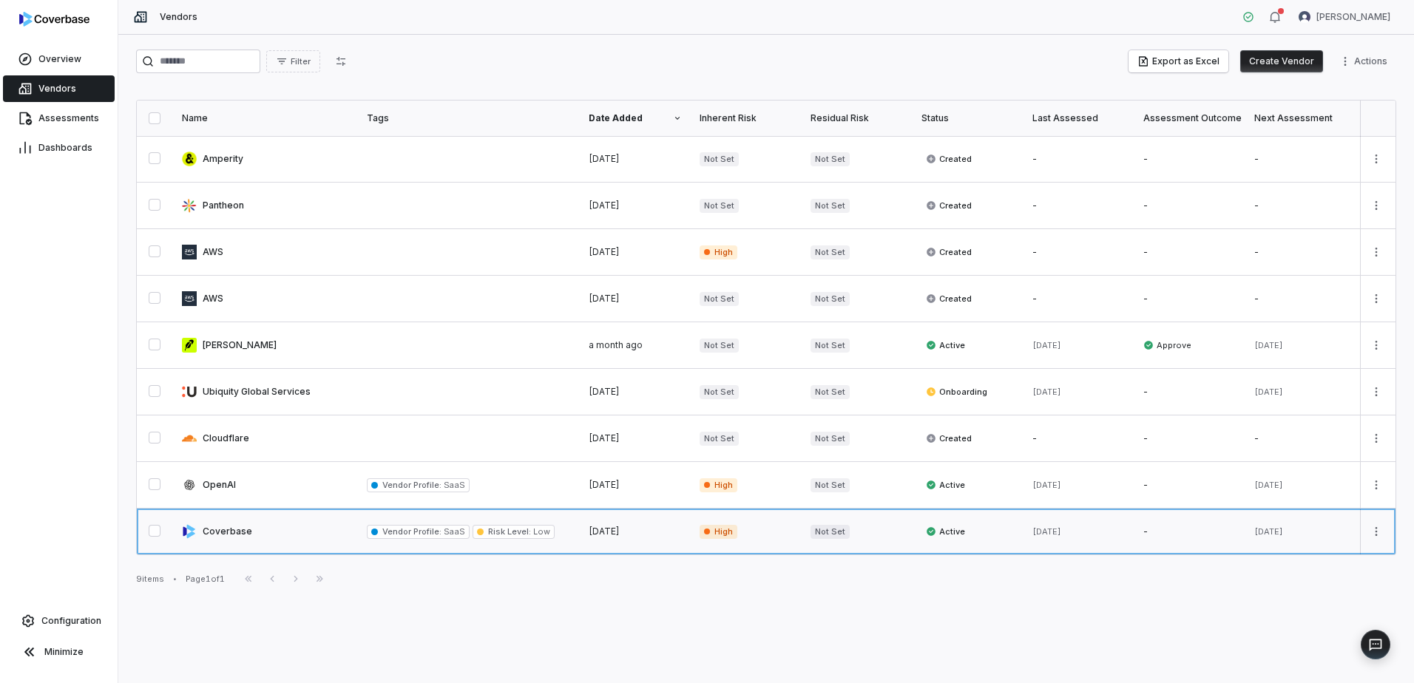
click at [223, 449] on link at bounding box center [265, 532] width 185 height 46
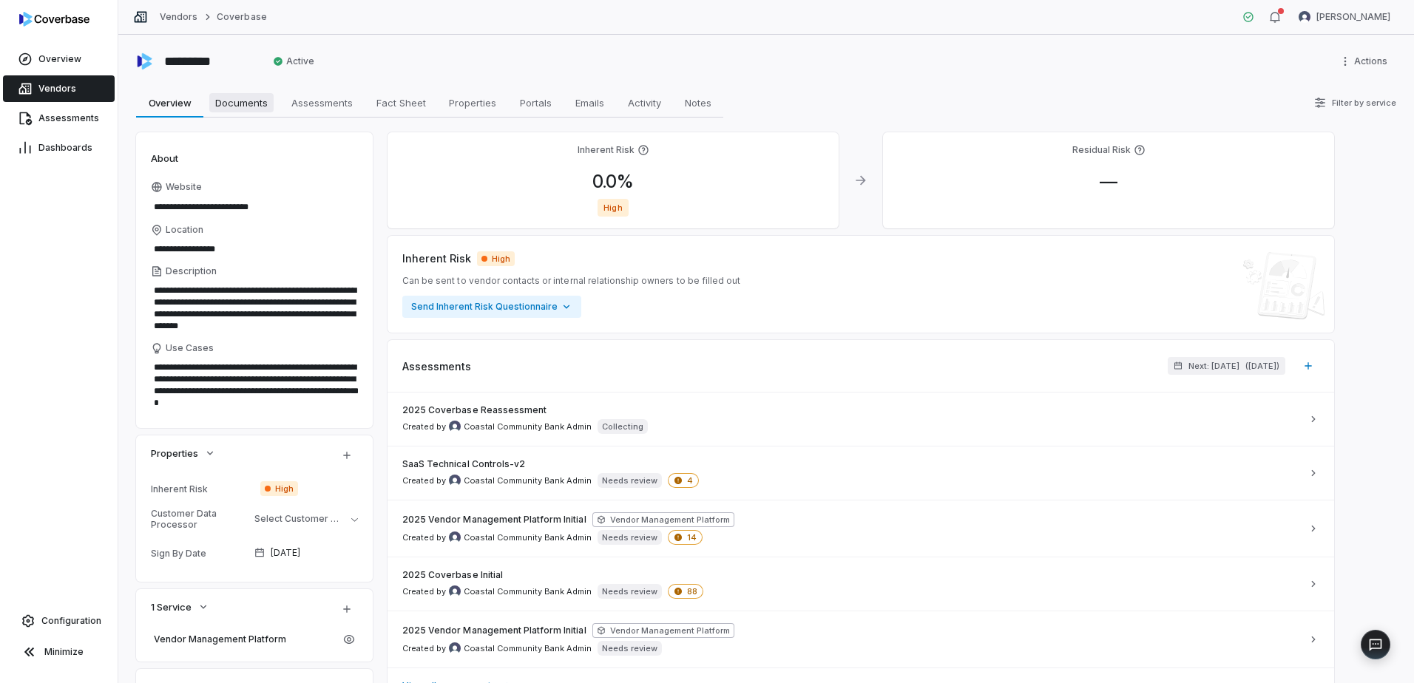
click at [237, 101] on span "Documents" at bounding box center [241, 102] width 64 height 19
type textarea "*"
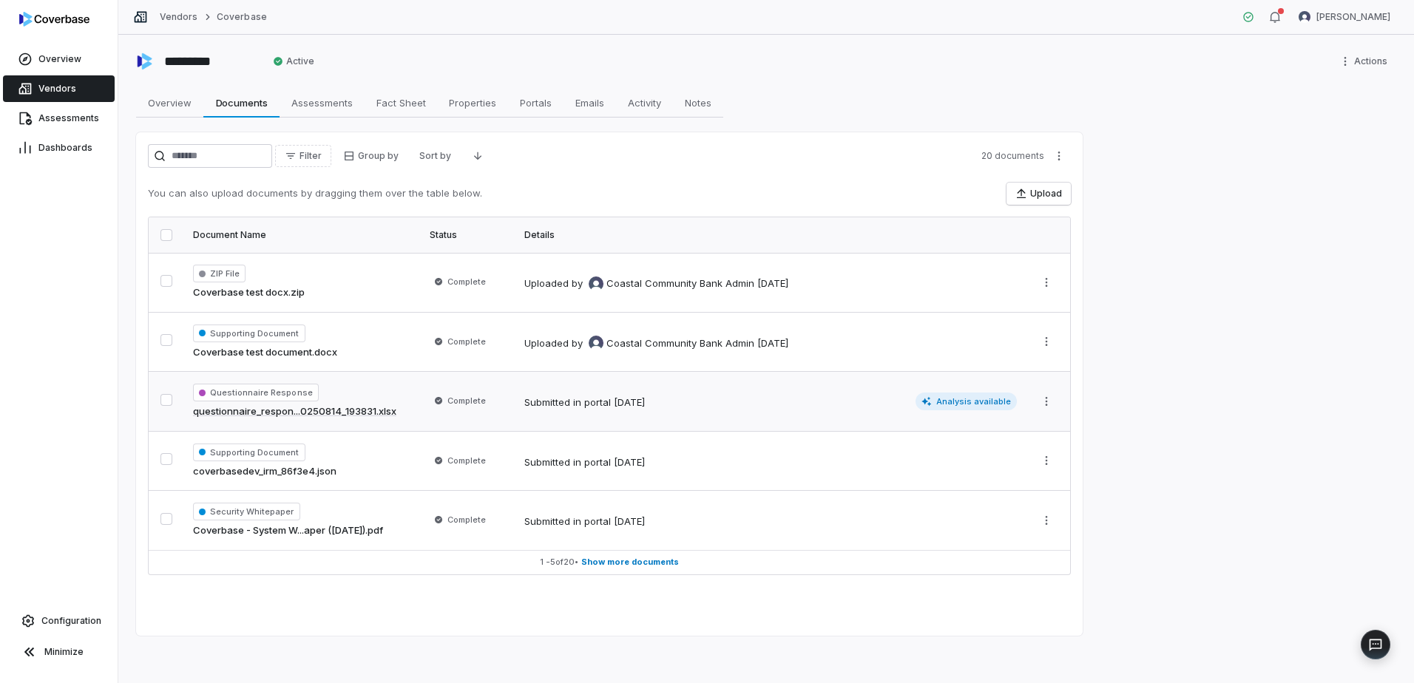
click at [246, 407] on link "questionnaire_respon...0250814_193831.xlsx" at bounding box center [294, 411] width 203 height 15
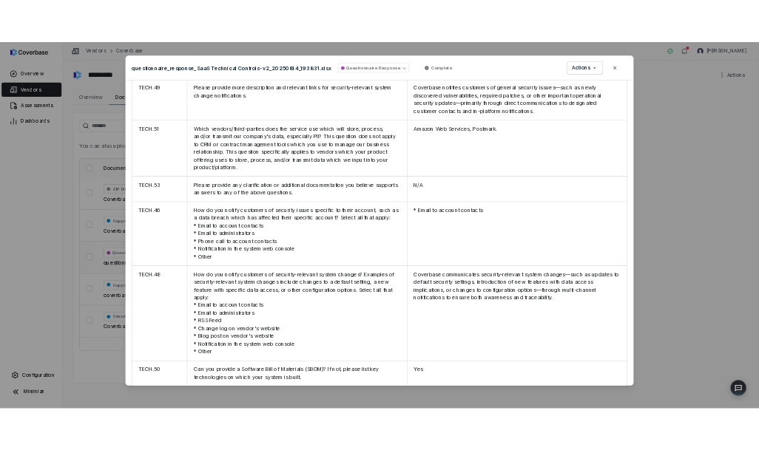
scroll to position [7871, 0]
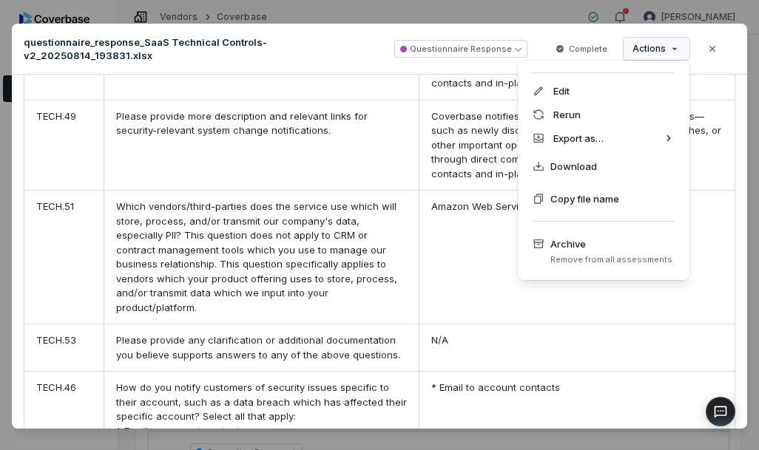
click at [668, 47] on div "Document Preview questionnaire_response_SaaS Technical Controls-v2_20250814_193…" at bounding box center [379, 228] width 759 height 456
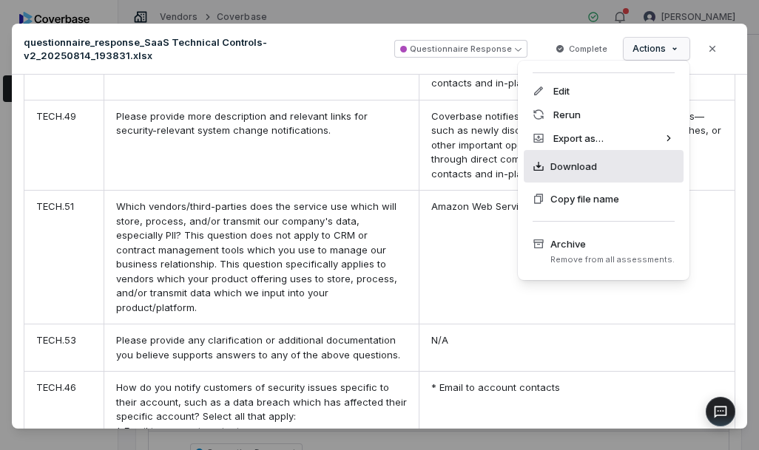
click at [567, 169] on span "Download" at bounding box center [573, 166] width 47 height 15
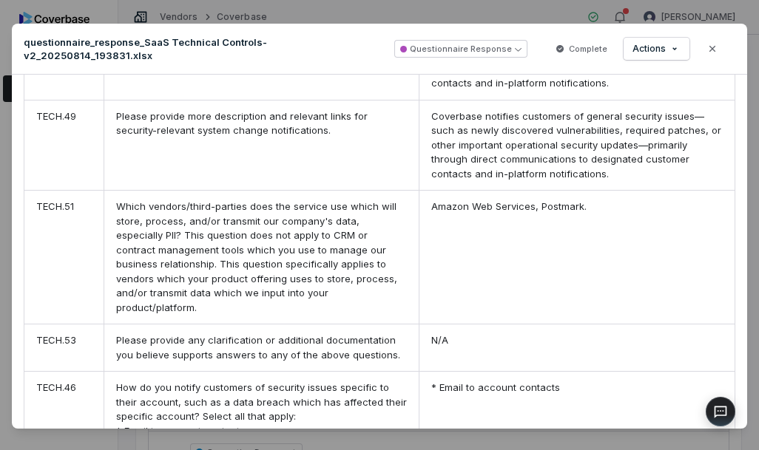
click at [432, 191] on div "Amazon Web Services, Postmark." at bounding box center [576, 257] width 316 height 133
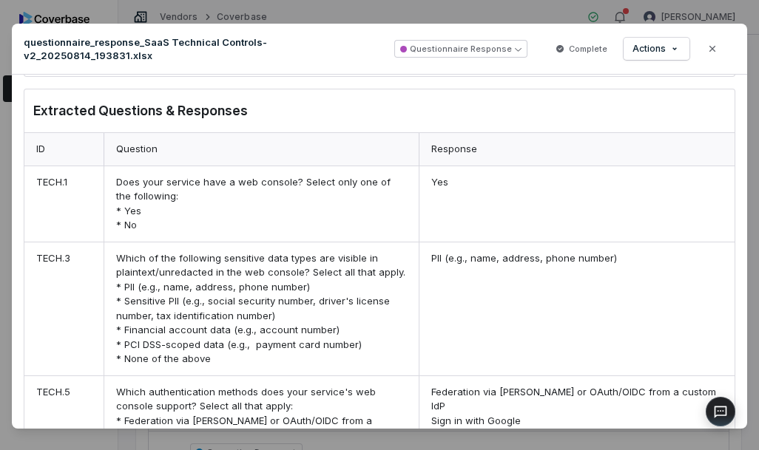
scroll to position [296, 0]
click at [669, 47] on div "Document Preview questionnaire_response_SaaS Technical Controls-v2_20250814_193…" at bounding box center [379, 228] width 759 height 456
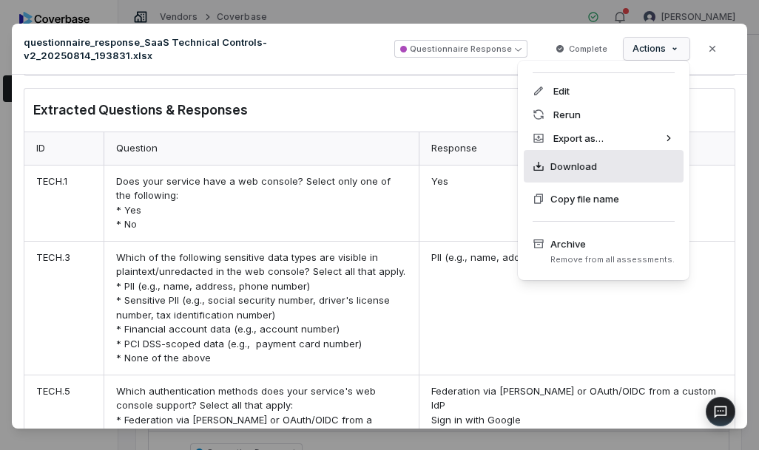
click at [560, 167] on span "Download" at bounding box center [573, 166] width 47 height 15
